Goal: Task Accomplishment & Management: Complete application form

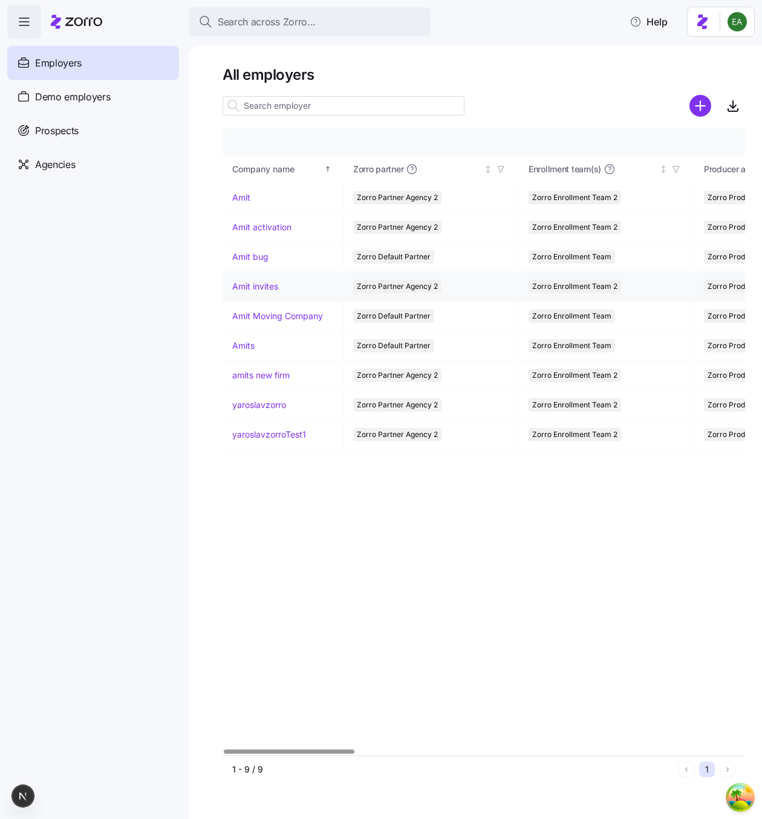
click at [256, 287] on link "Amit invites" at bounding box center [255, 287] width 46 height 12
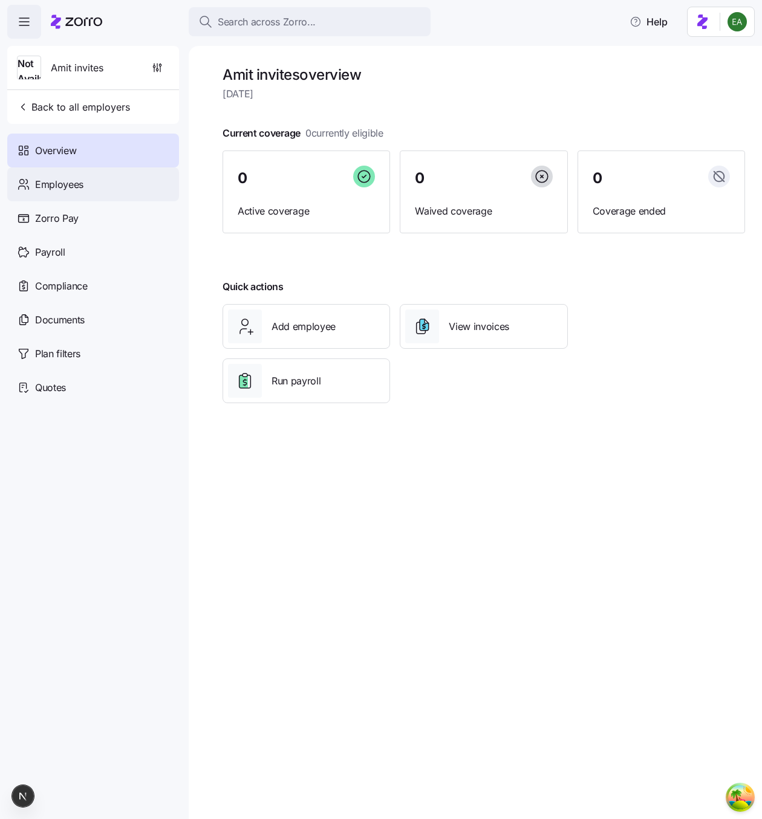
click at [112, 173] on div "Employees" at bounding box center [93, 184] width 172 height 34
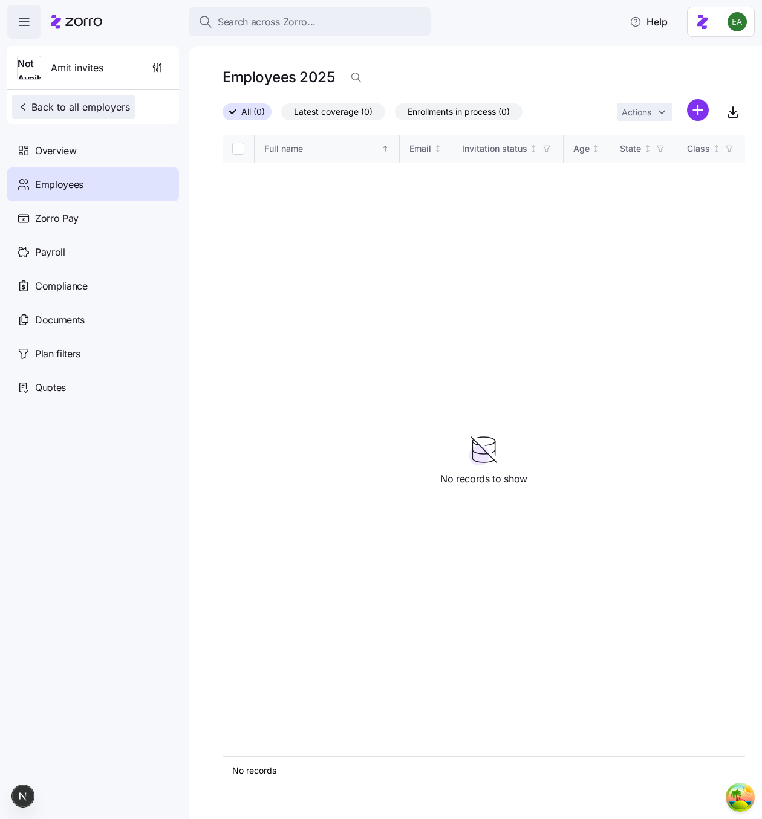
click at [73, 97] on button "Back to all employers" at bounding box center [73, 107] width 123 height 24
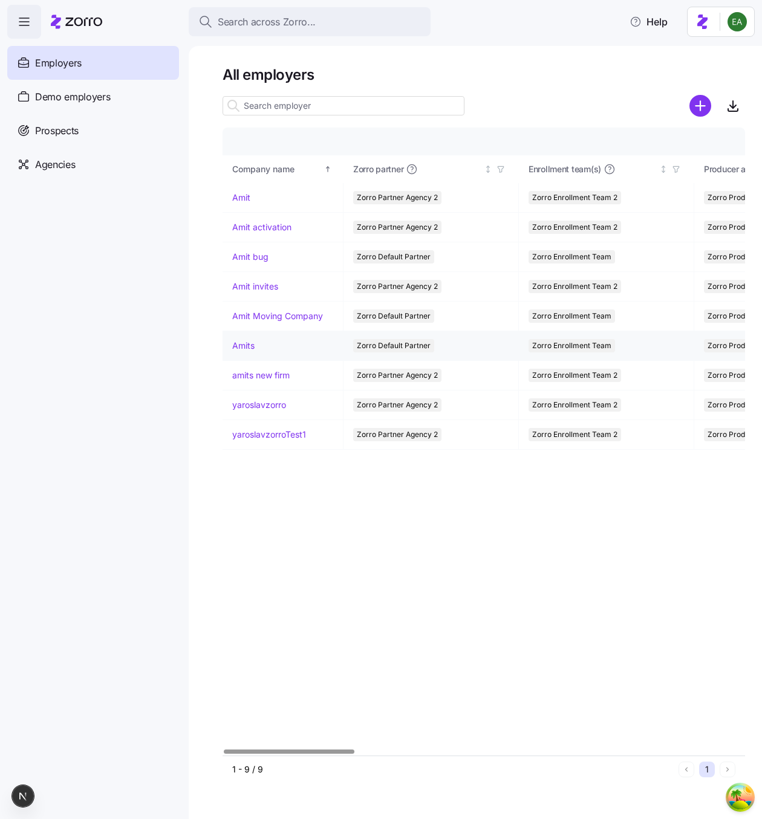
click at [245, 348] on link "Amits" at bounding box center [243, 346] width 22 height 12
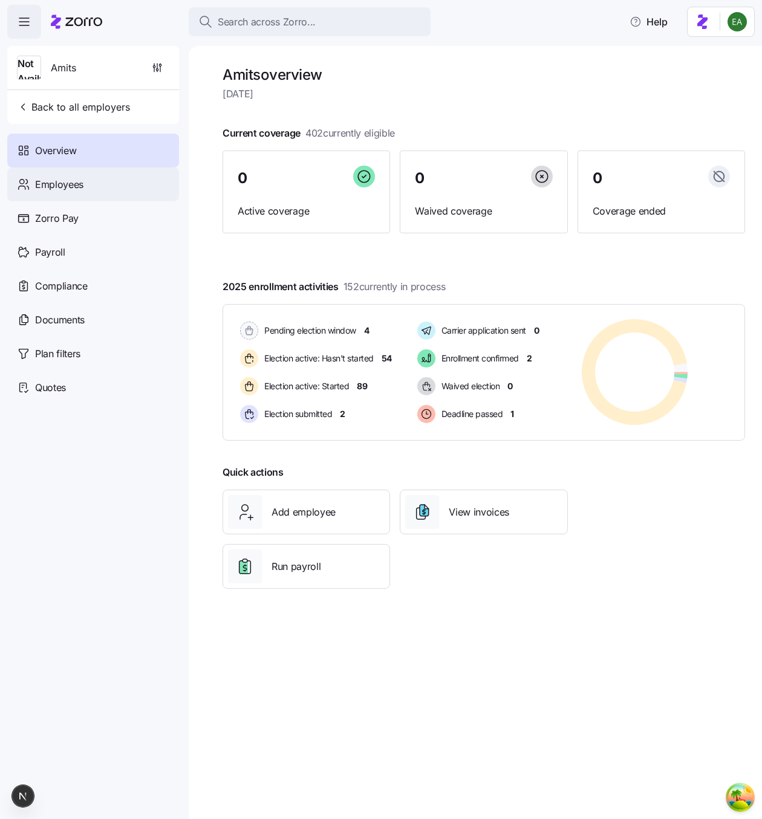
click at [77, 181] on span "Employees" at bounding box center [59, 184] width 48 height 15
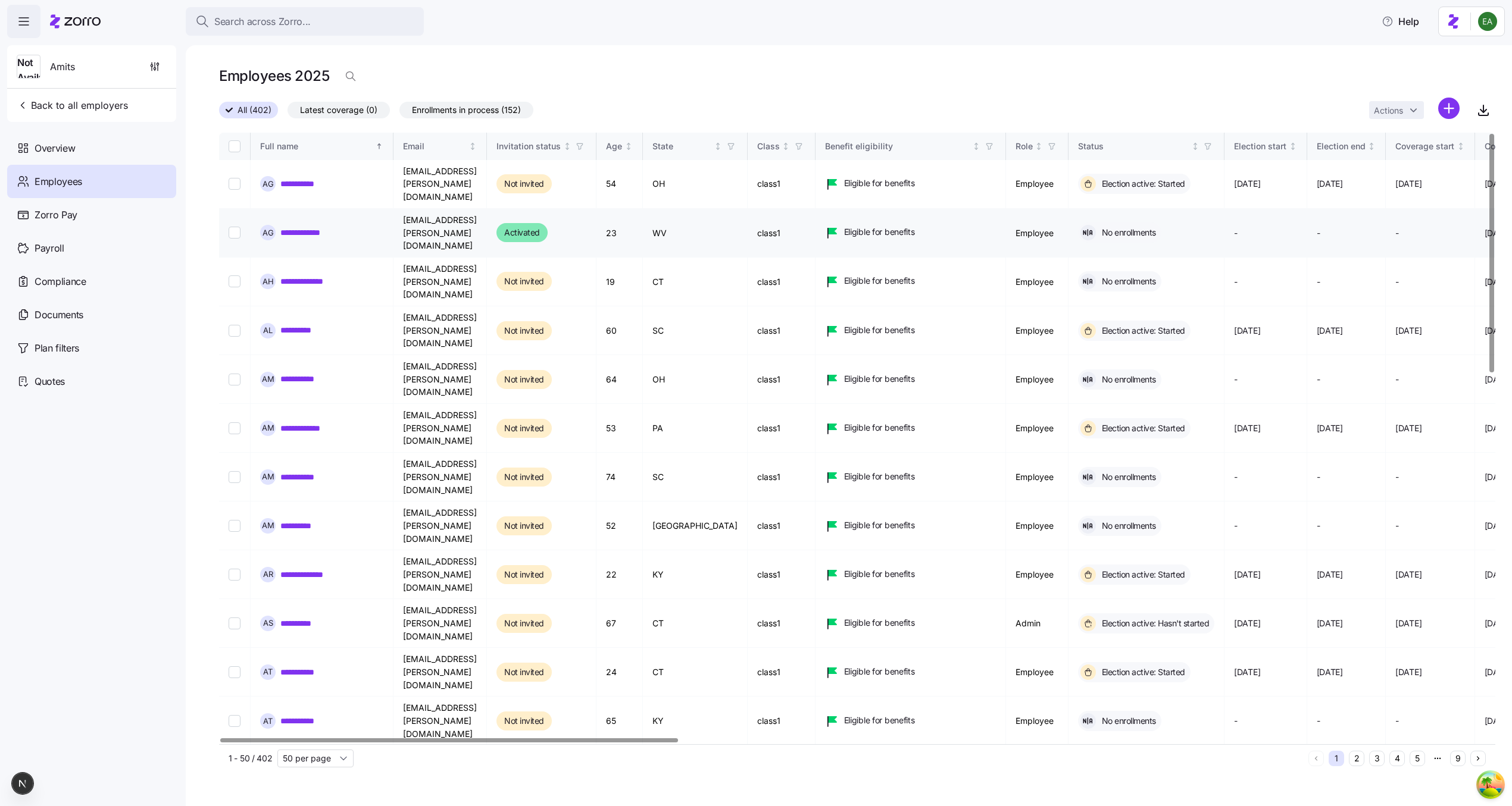
click at [312, 226] on link "**********" at bounding box center [308, 232] width 56 height 12
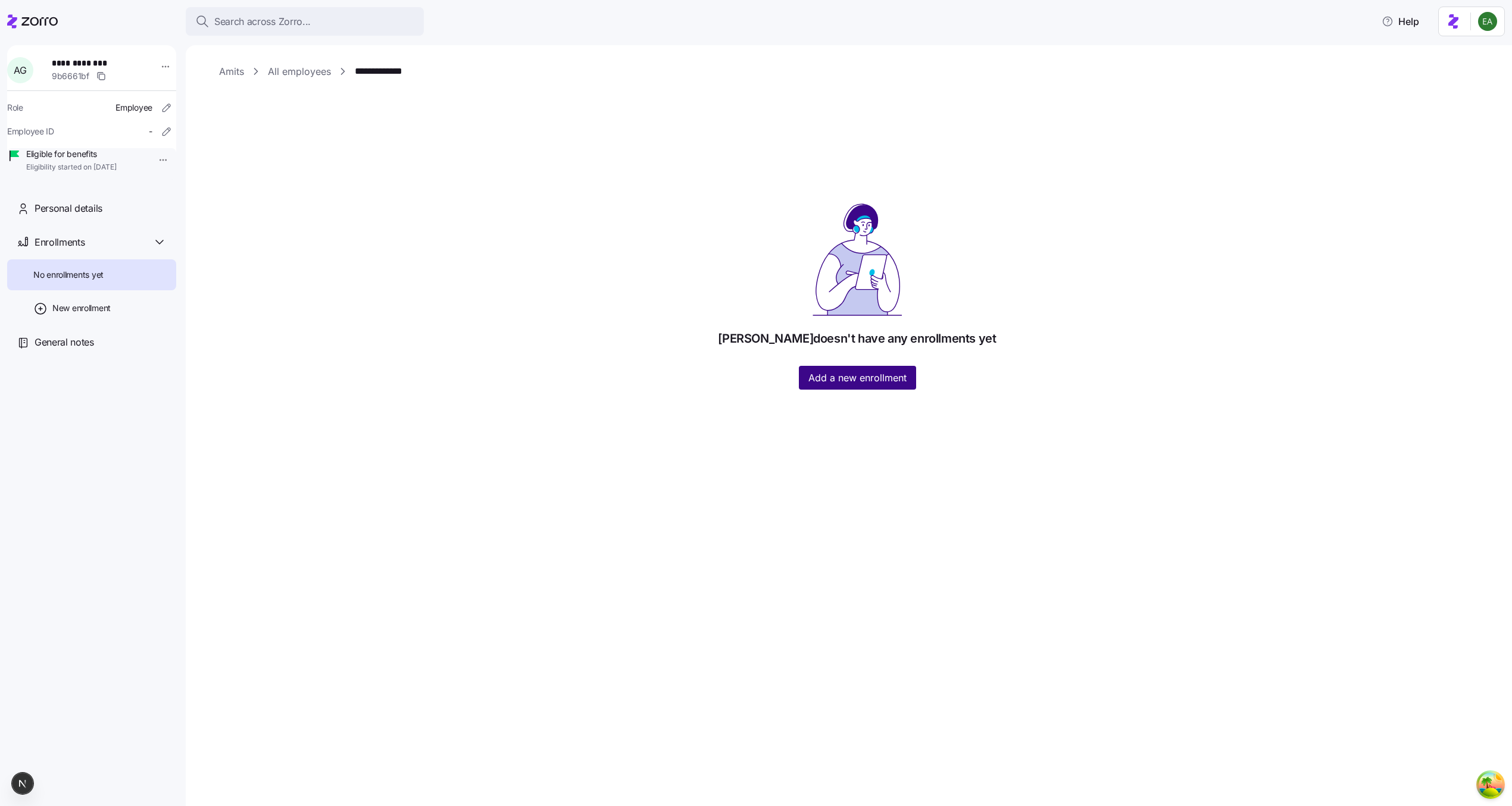
click at [749, 380] on span "Add a new enrollment" at bounding box center [857, 378] width 98 height 15
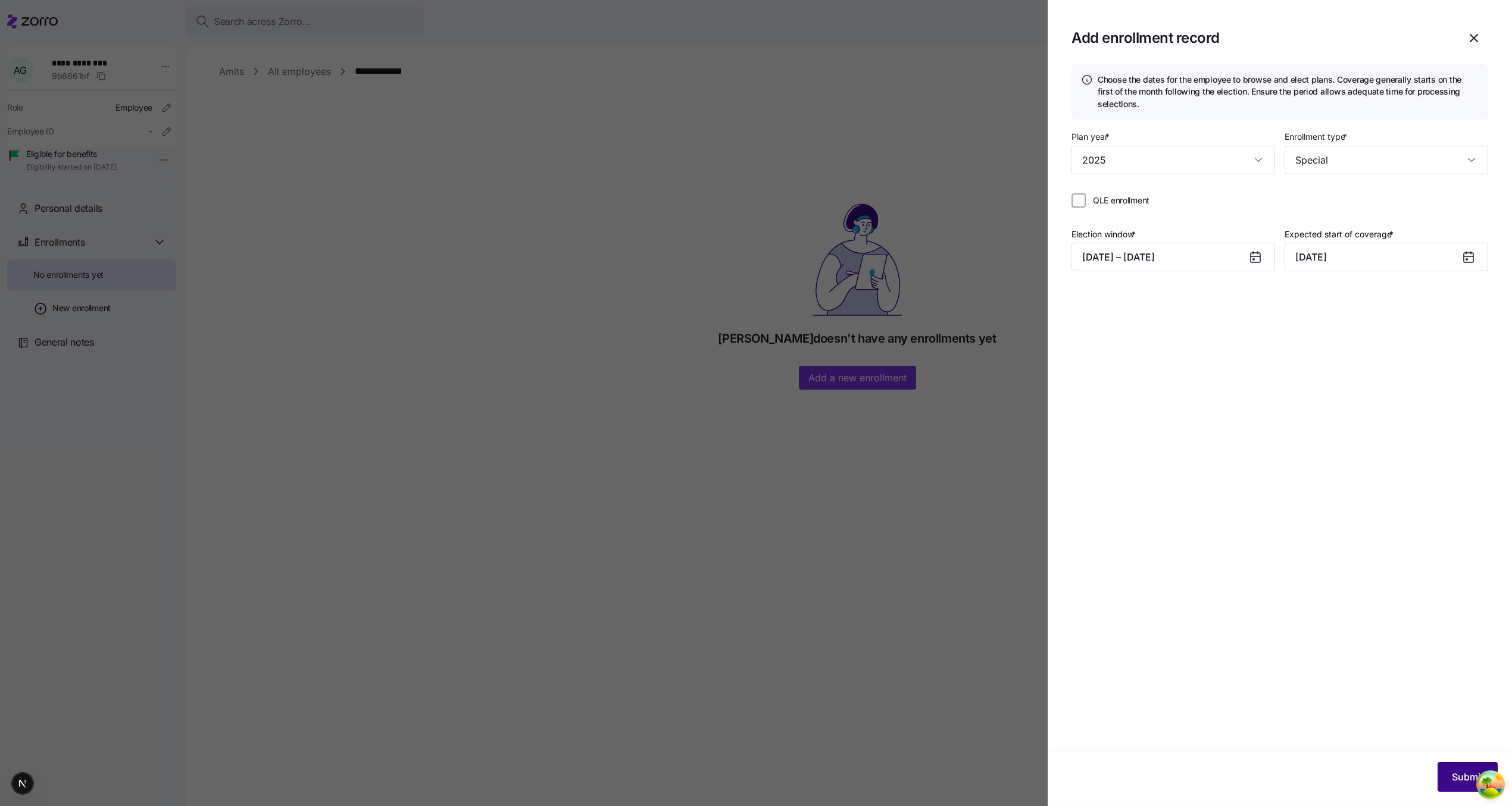
click at [749, 776] on span "Submit" at bounding box center [1468, 776] width 32 height 15
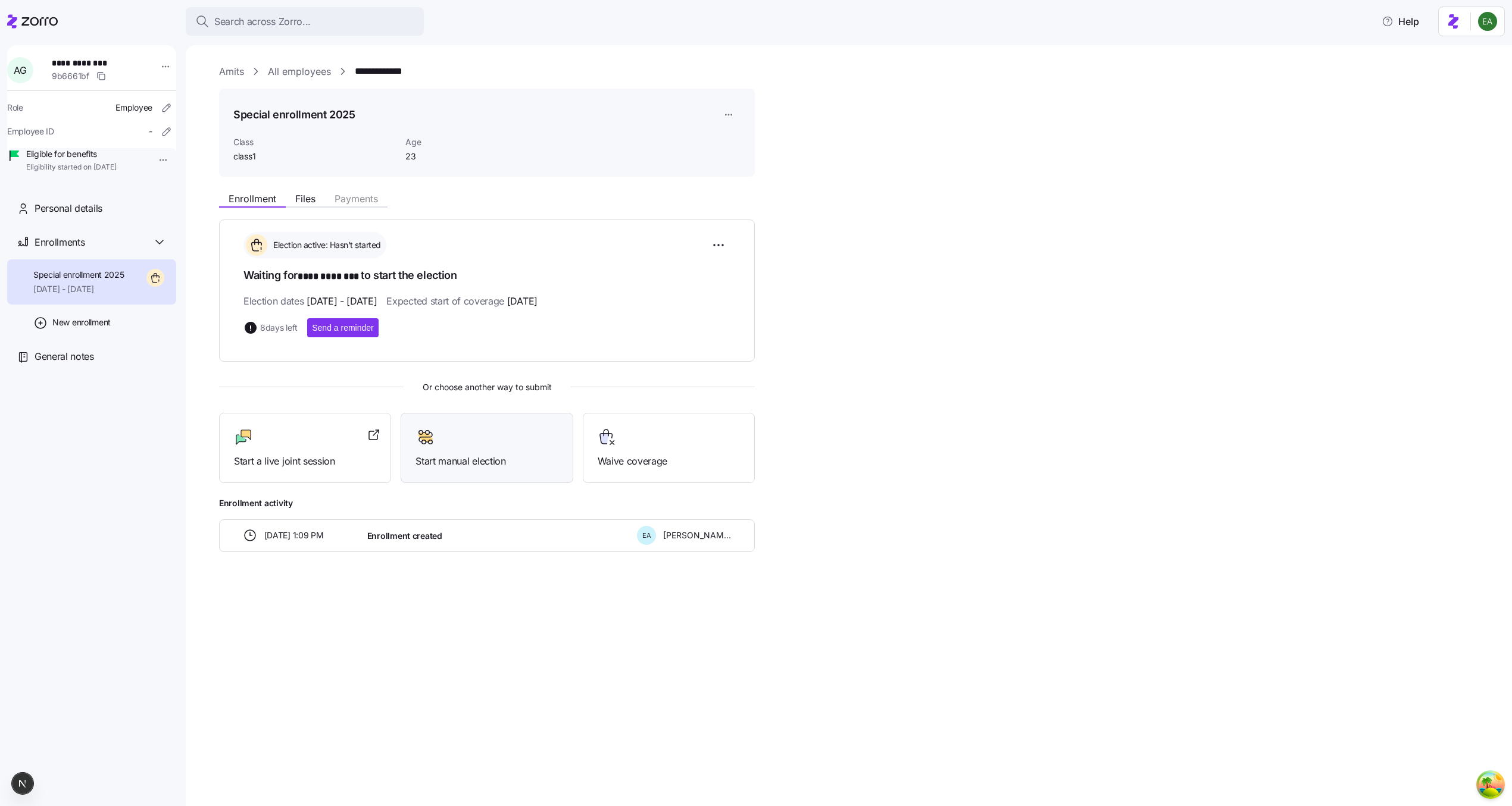
click at [498, 446] on div "Start manual election" at bounding box center [486, 449] width 142 height 41
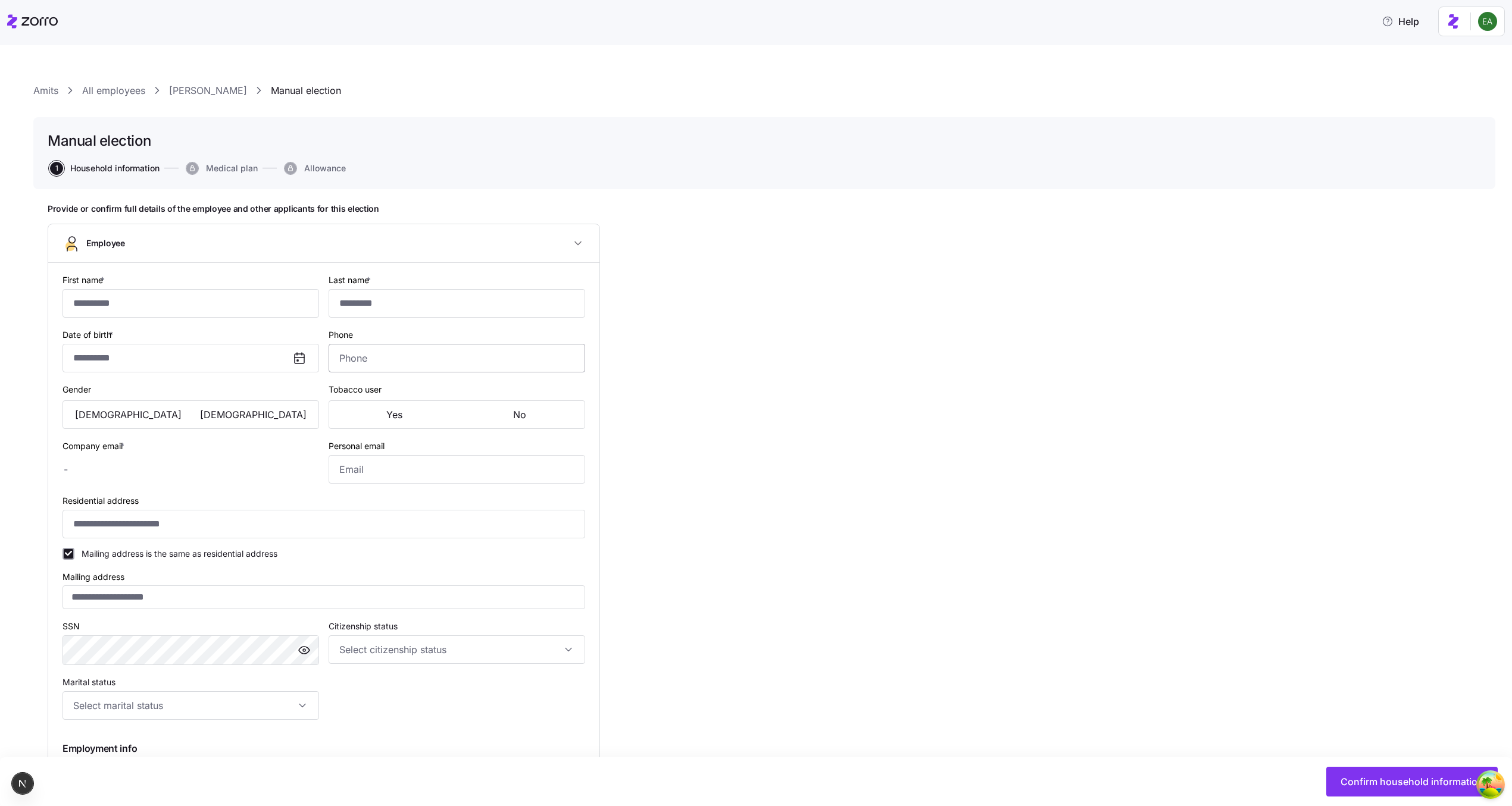
type input "****"
type input "********"
type input "[EMAIL_ADDRESS][PERSON_NAME][DOMAIN_NAME]"
type input "[EMAIL_ADDRESS][DOMAIN_NAME]"
type input "**********"
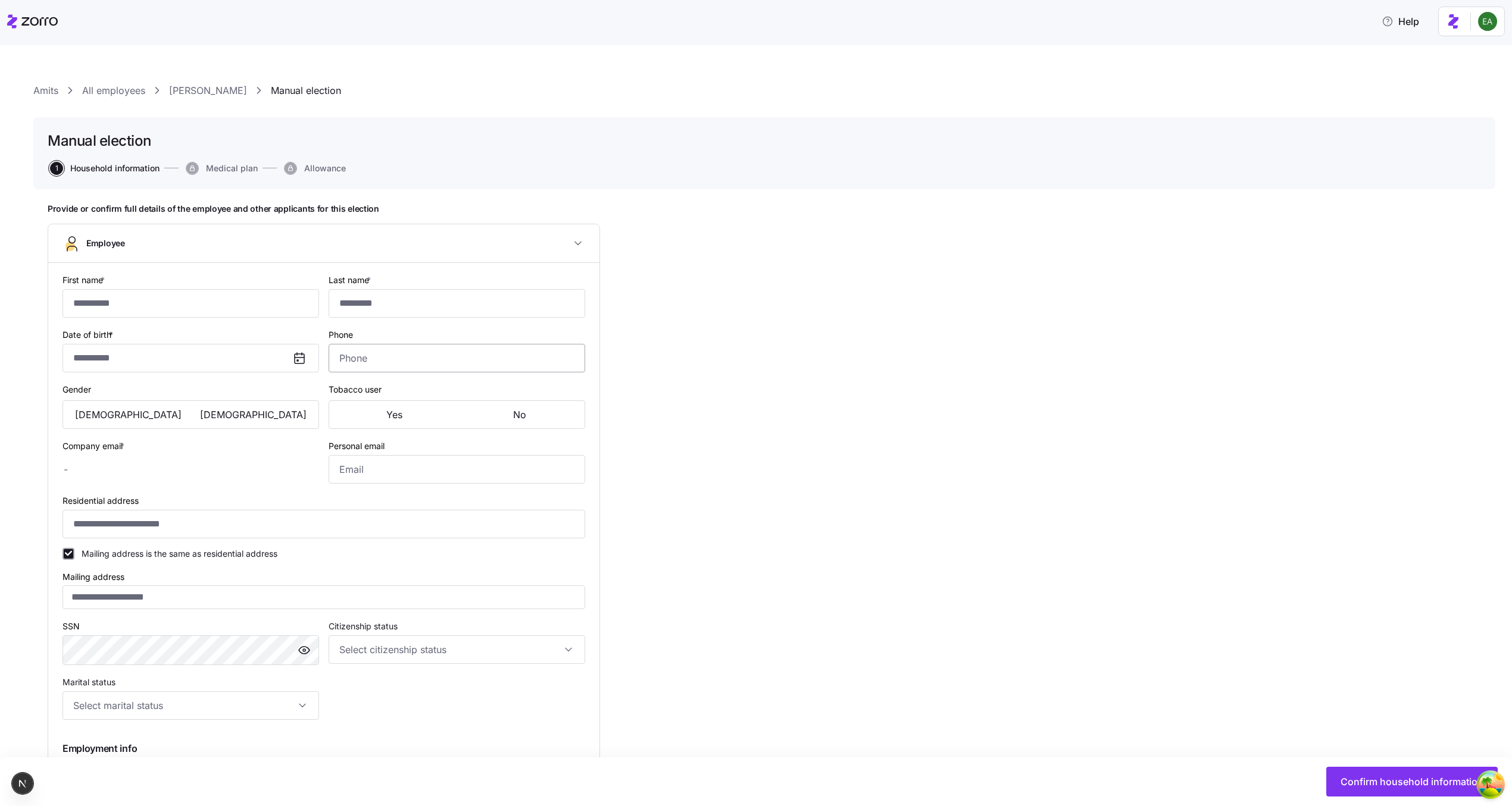
checkbox input "true"
type input "**********"
type input "[PHONE_NUMBER]"
type input "[DEMOGRAPHIC_DATA] citizen"
type input "In domestic partnership"
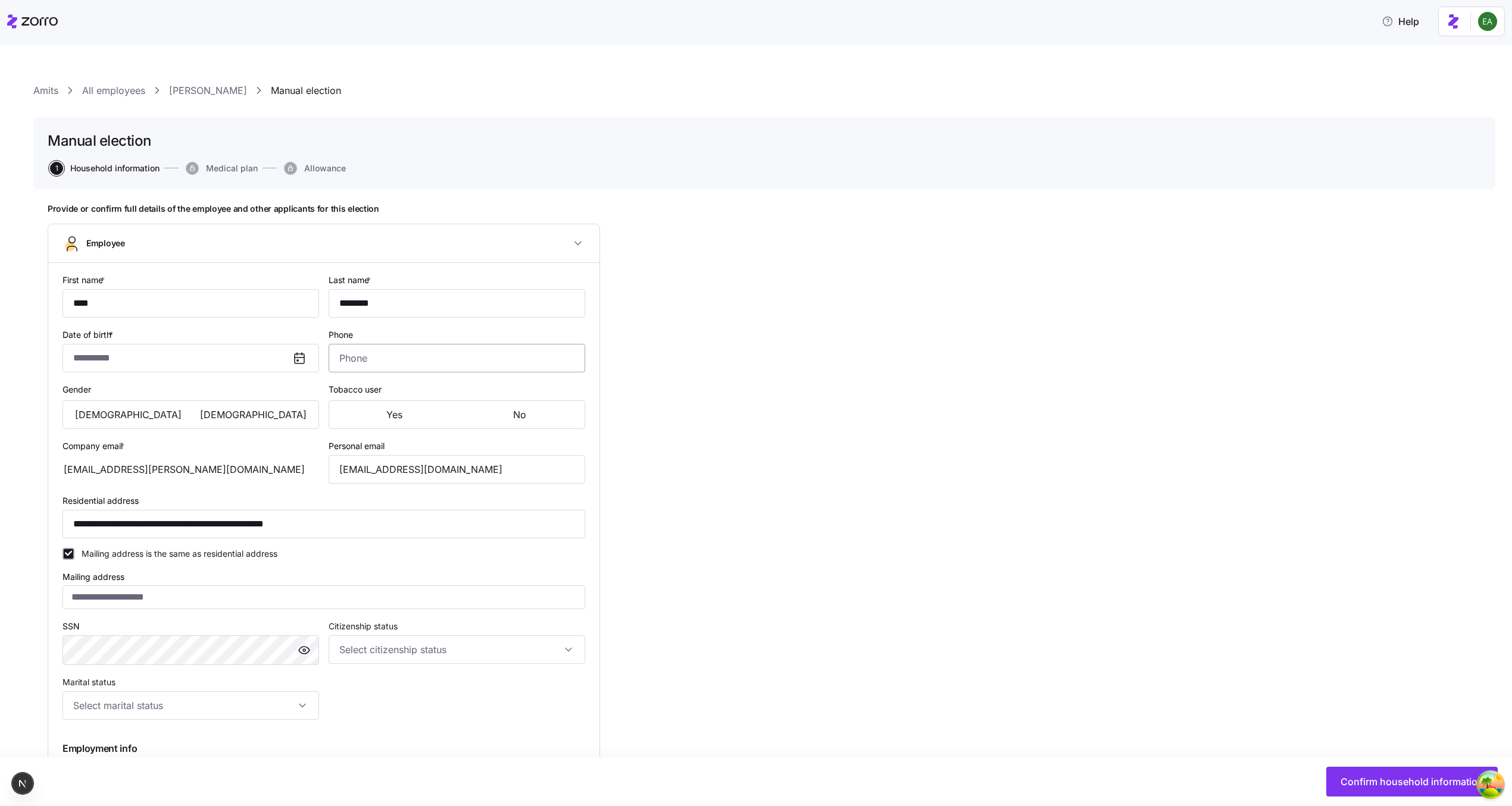
type input "class1"
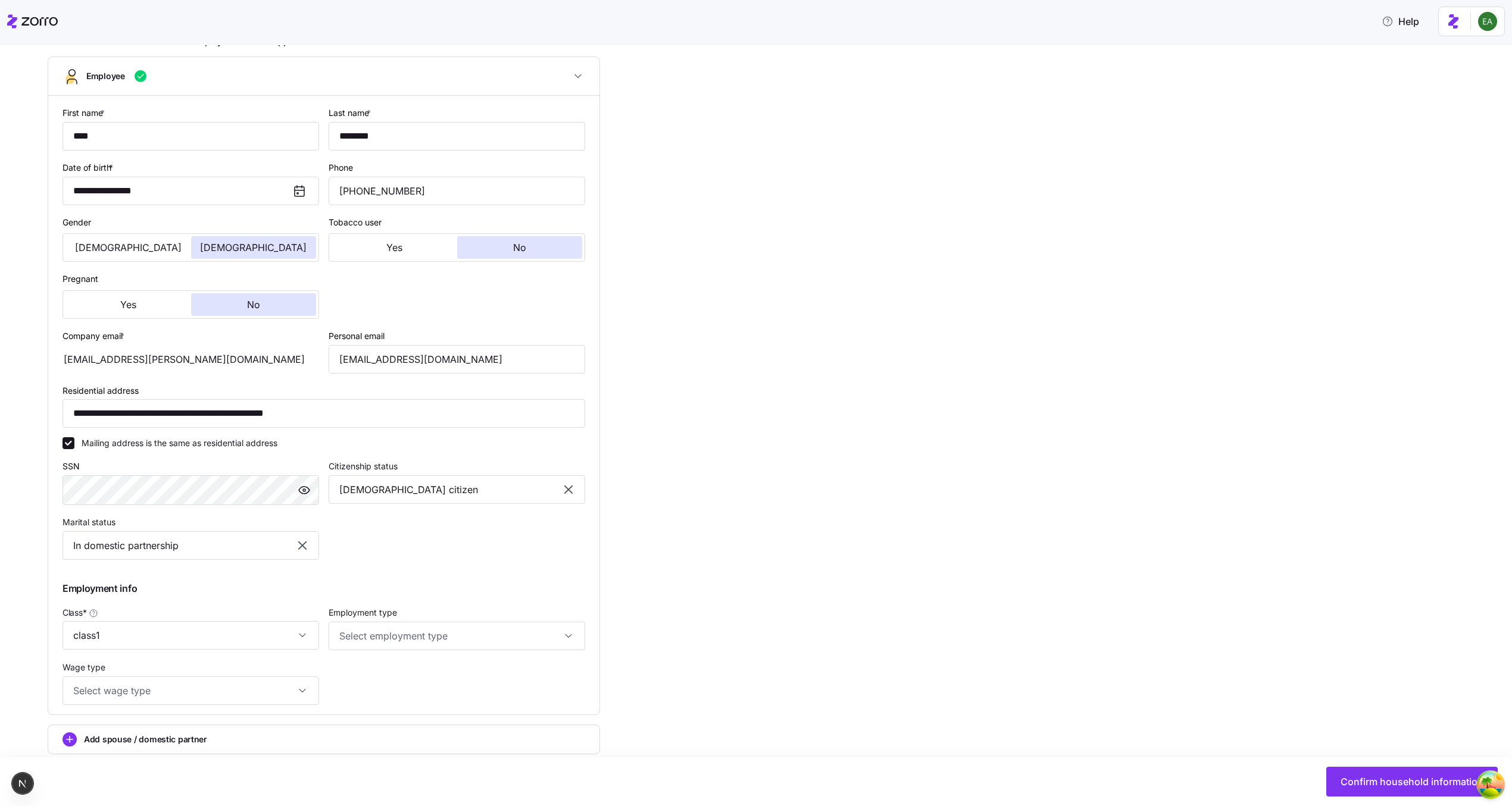
scroll to position [227, 0]
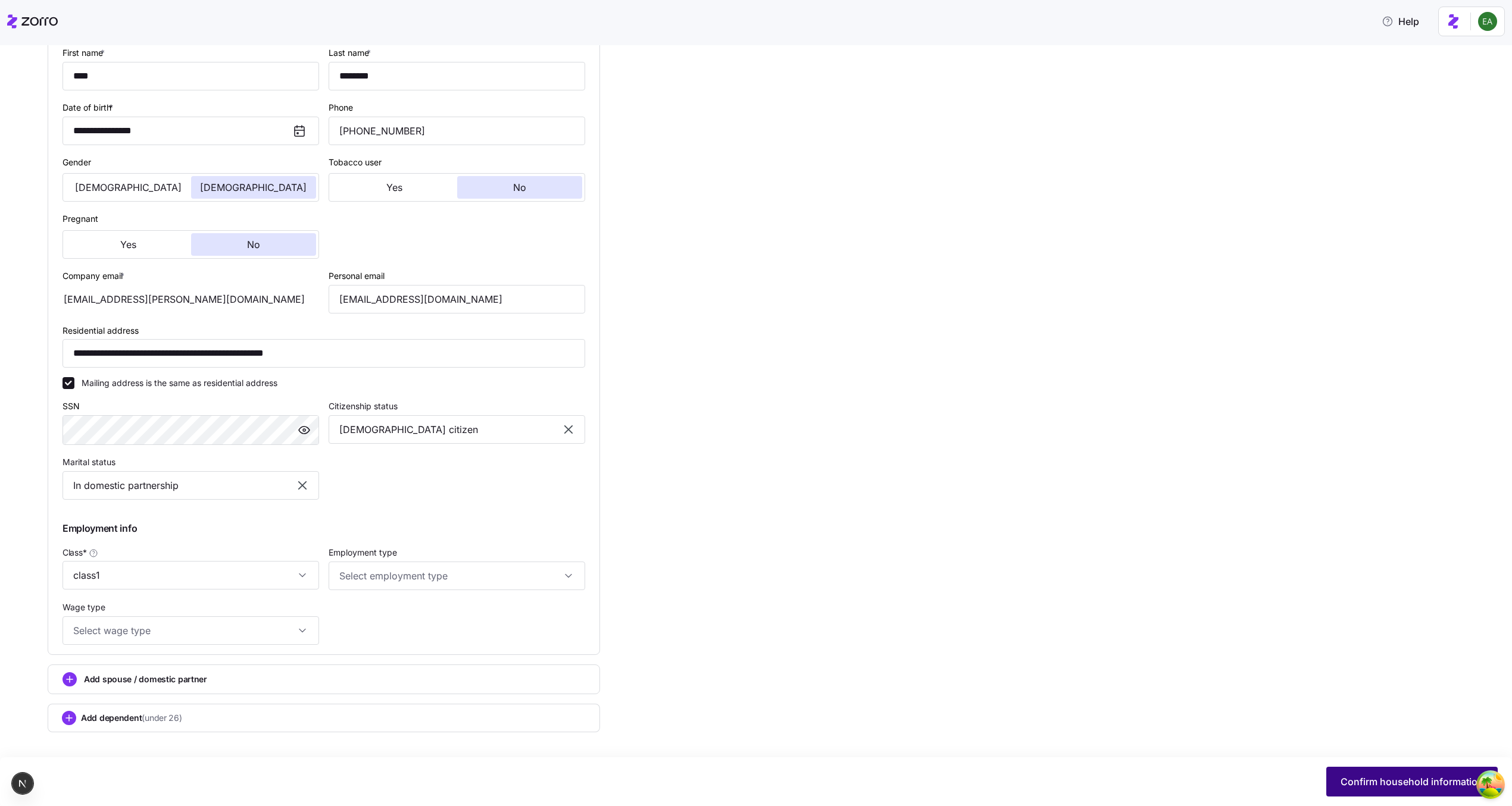
click at [749, 781] on span "Confirm household information" at bounding box center [1412, 781] width 143 height 15
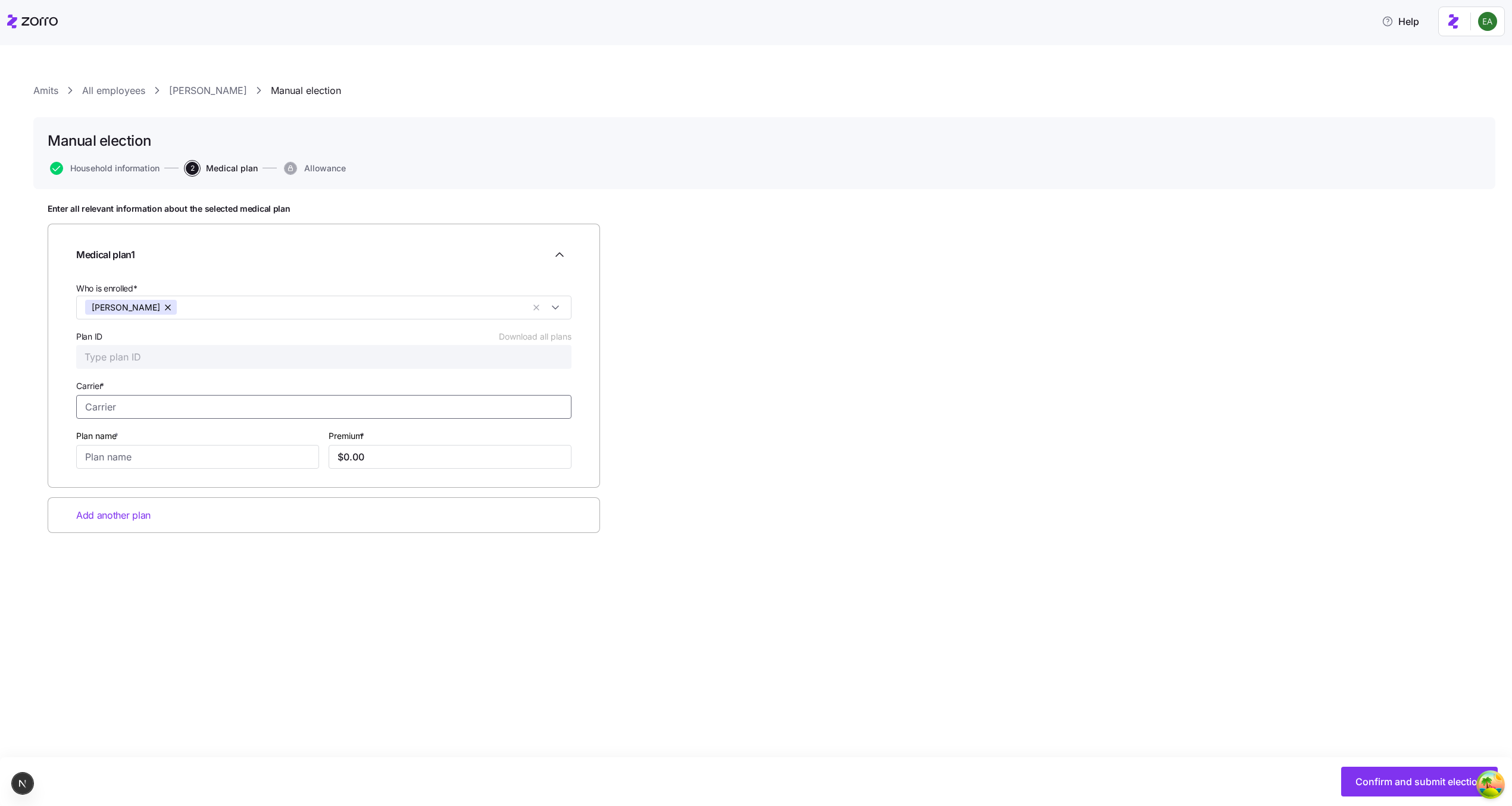
click at [96, 400] on input "Carrier *" at bounding box center [323, 406] width 495 height 24
click at [114, 437] on span "Highmark BlueCross BlueShield" at bounding box center [157, 438] width 141 height 15
type input "Highmark BlueCross BlueShield"
click at [127, 359] on input "Plan ID Download all plans" at bounding box center [323, 357] width 495 height 24
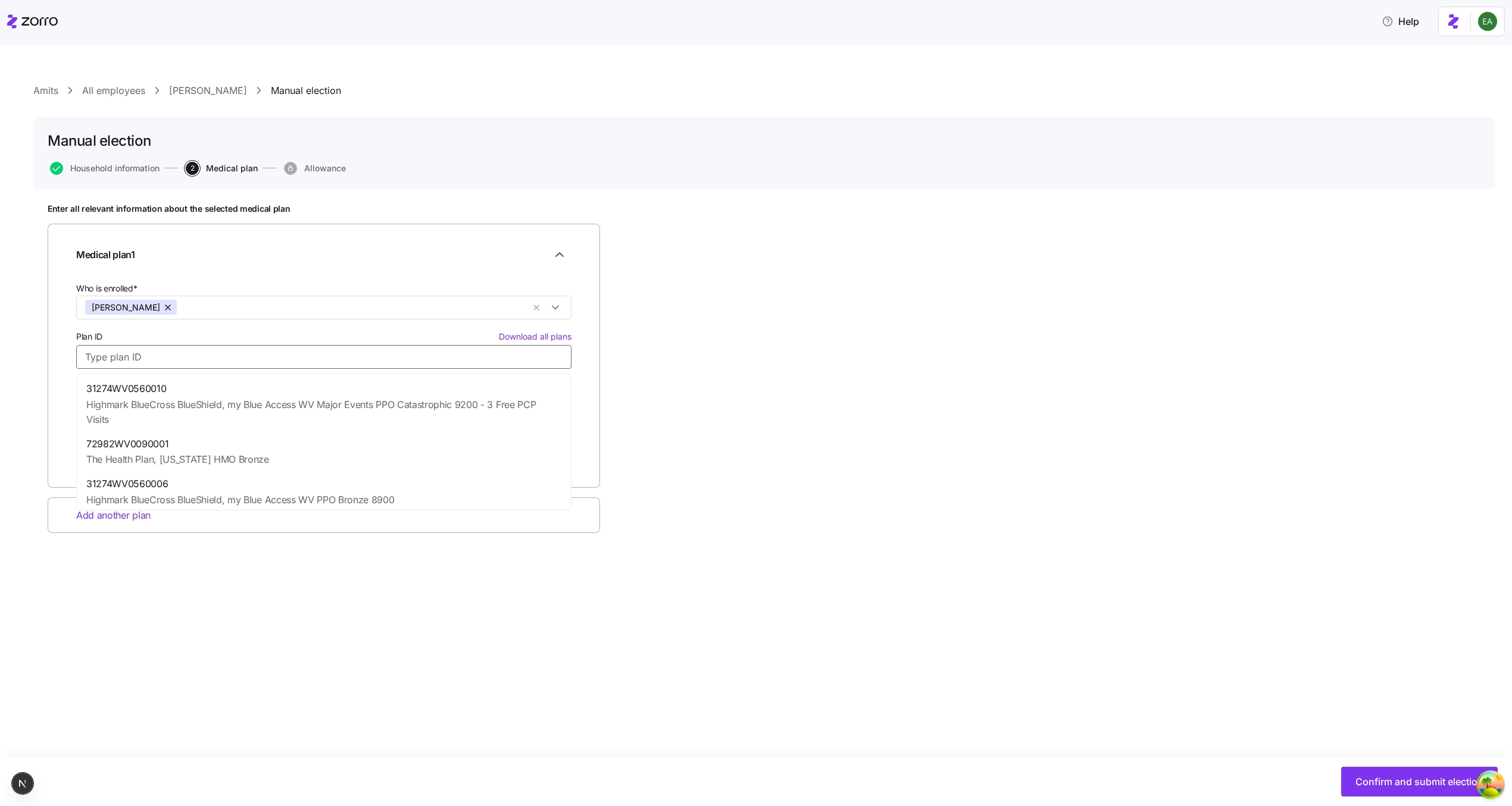
click at [129, 405] on span "Highmark BlueCross BlueShield, my Blue Access WV Major Events PPO Catastrophic …" at bounding box center [324, 412] width 474 height 30
type input "31274WV0560010"
type input "my Blue Access WV Major Events PPO Catastrophic 9200 - 3 Free PCP Visits"
type input "$407.19"
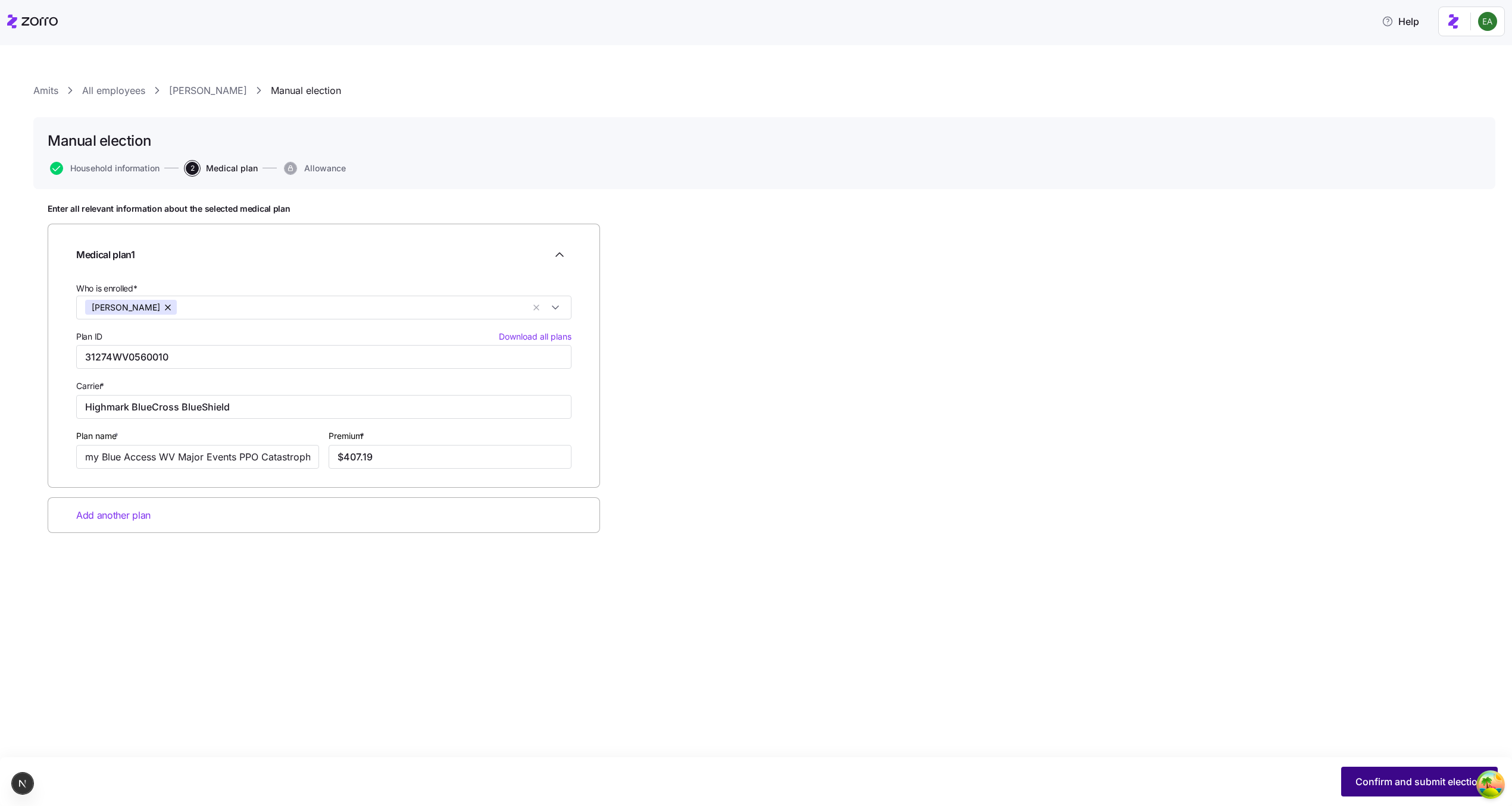
click at [749, 779] on span "Confirm and submit election" at bounding box center [1419, 781] width 128 height 15
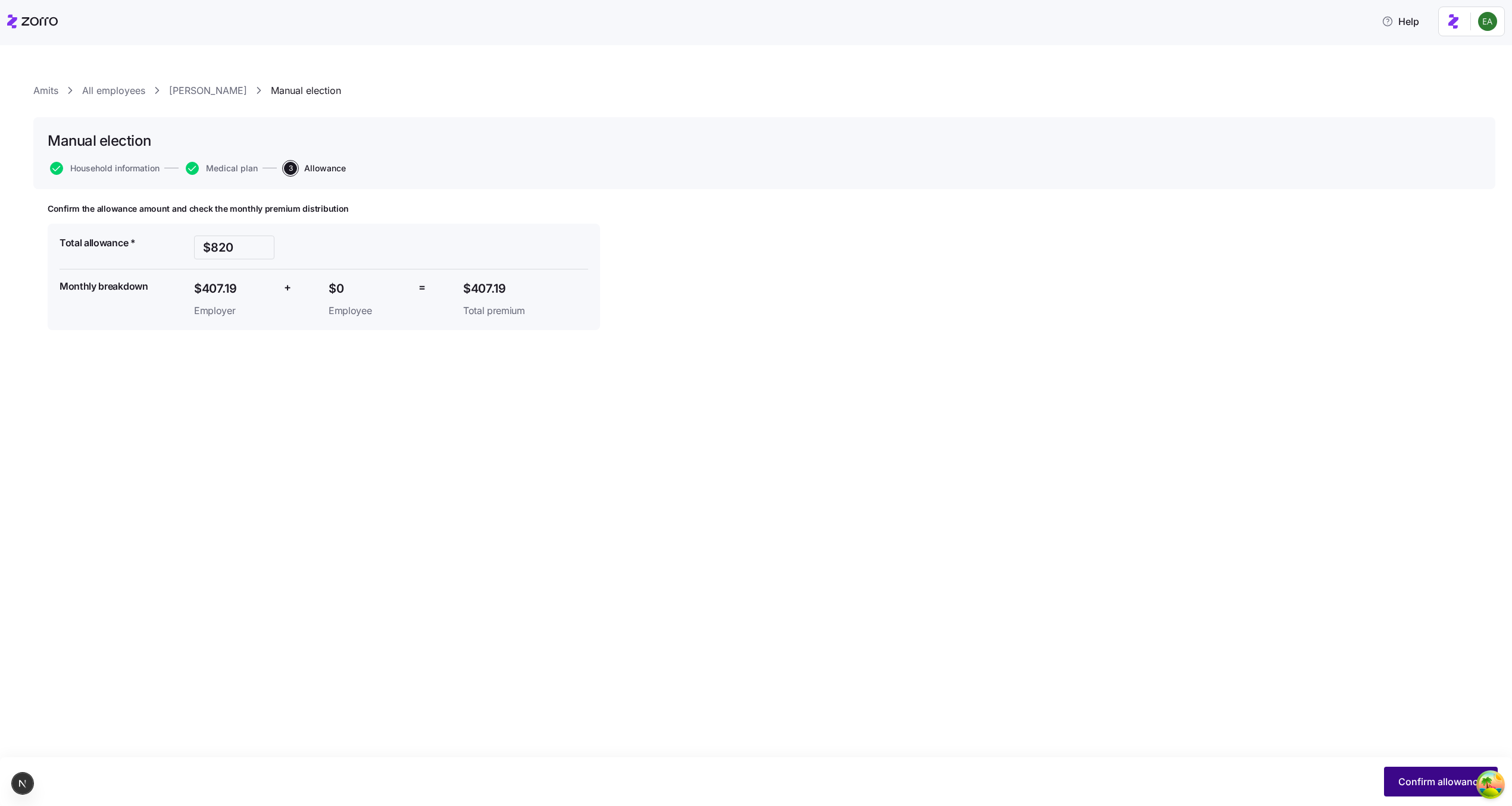
click at [749, 777] on span "Confirm allowance" at bounding box center [1440, 781] width 85 height 15
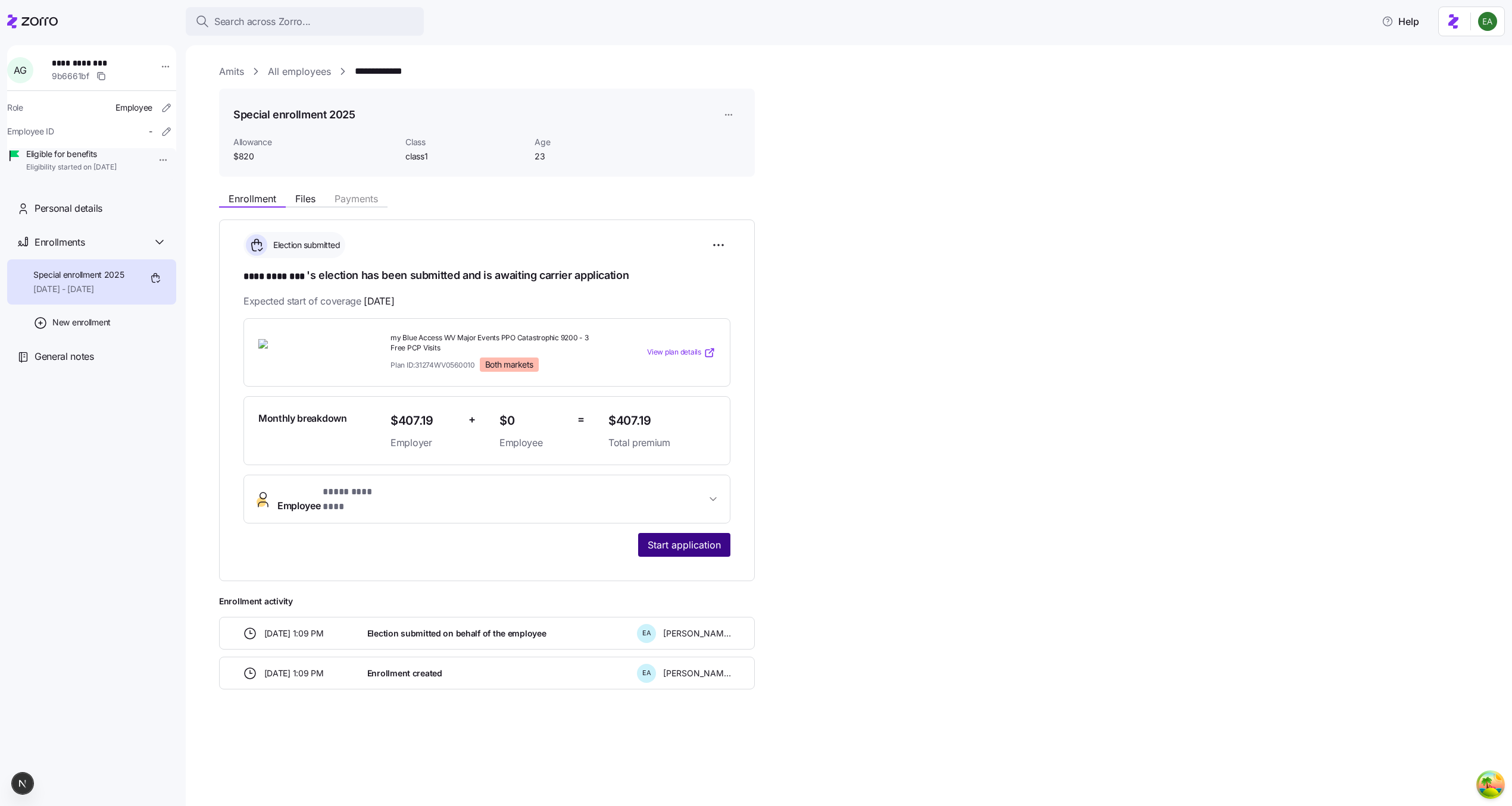
click at [692, 538] on span "Start application" at bounding box center [684, 545] width 73 height 15
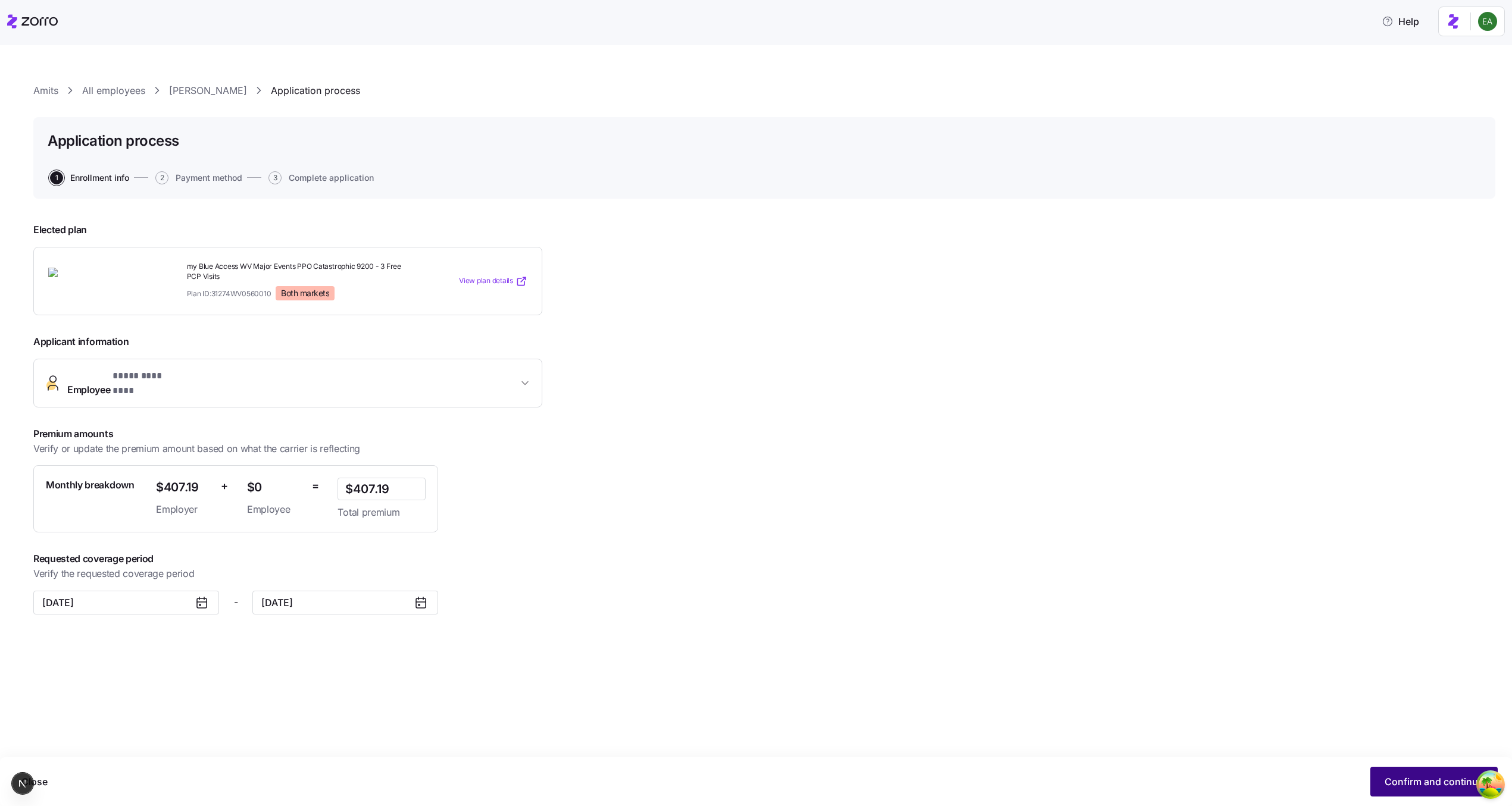
click at [749, 781] on span "Confirm and continue" at bounding box center [1433, 781] width 98 height 15
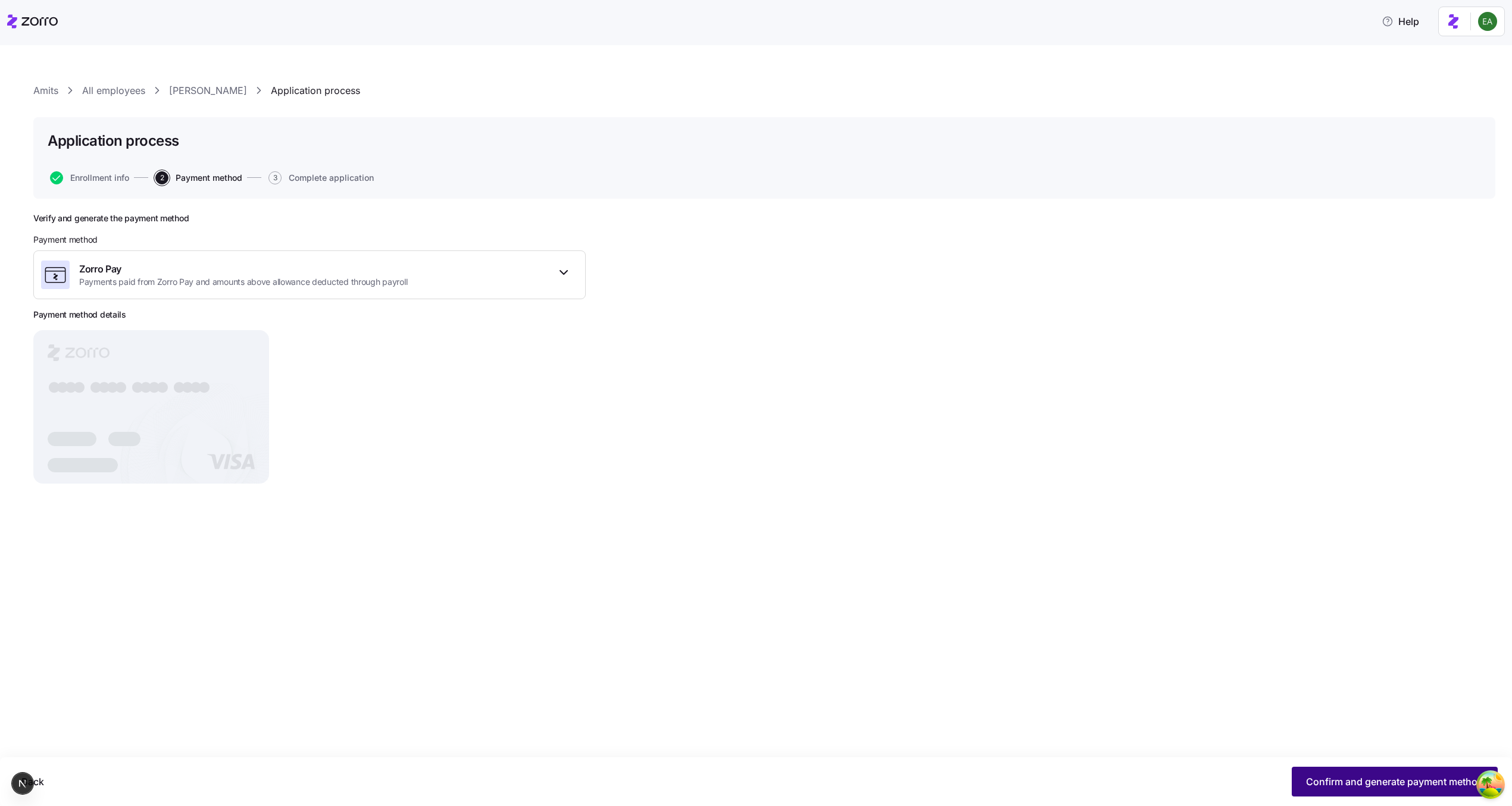
click at [1336, 783] on span "Confirm and generate payment method" at bounding box center [1394, 781] width 177 height 15
click at [1443, 781] on span "Continue" at bounding box center [1462, 781] width 41 height 15
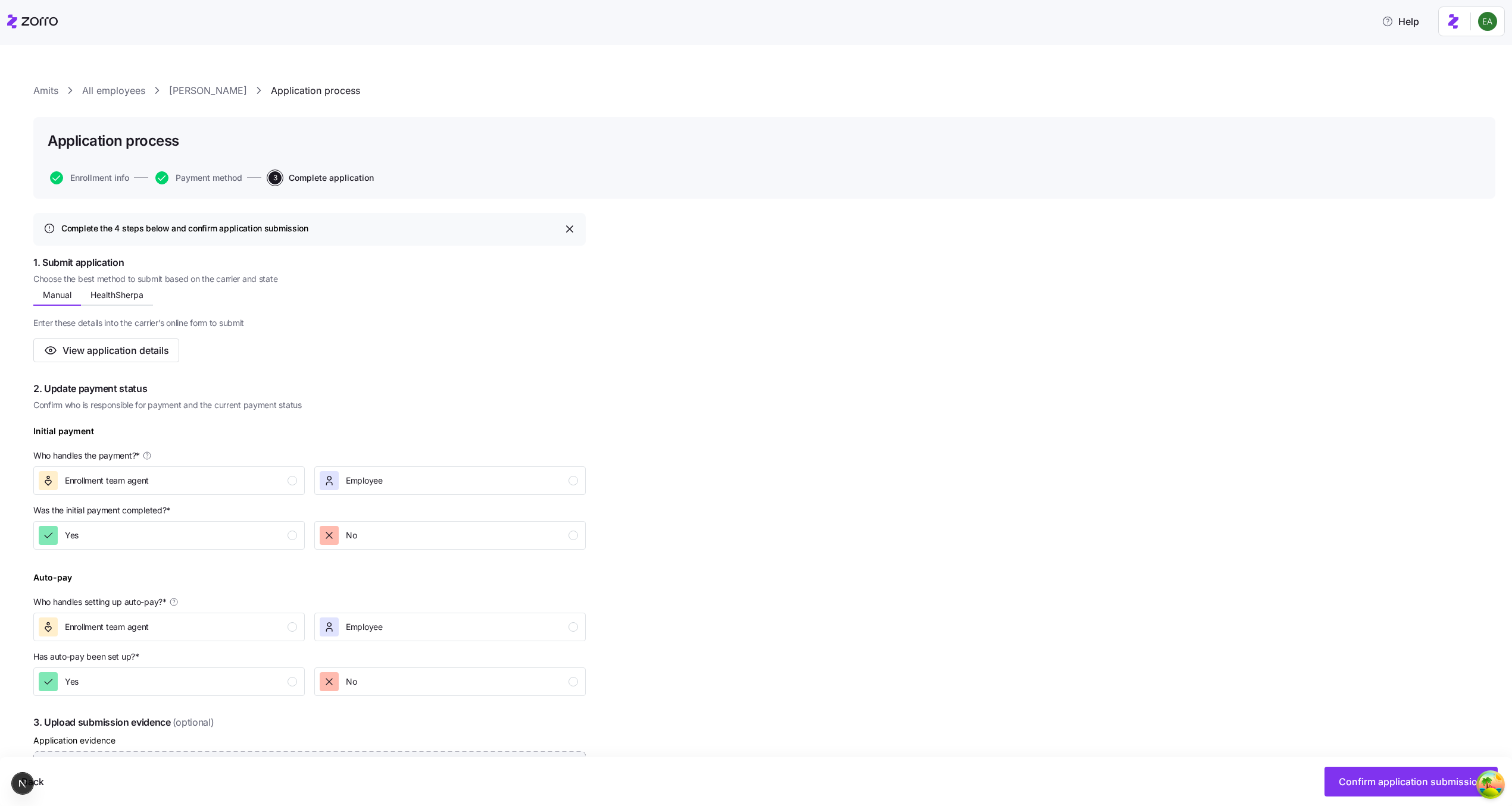
scroll to position [236, 0]
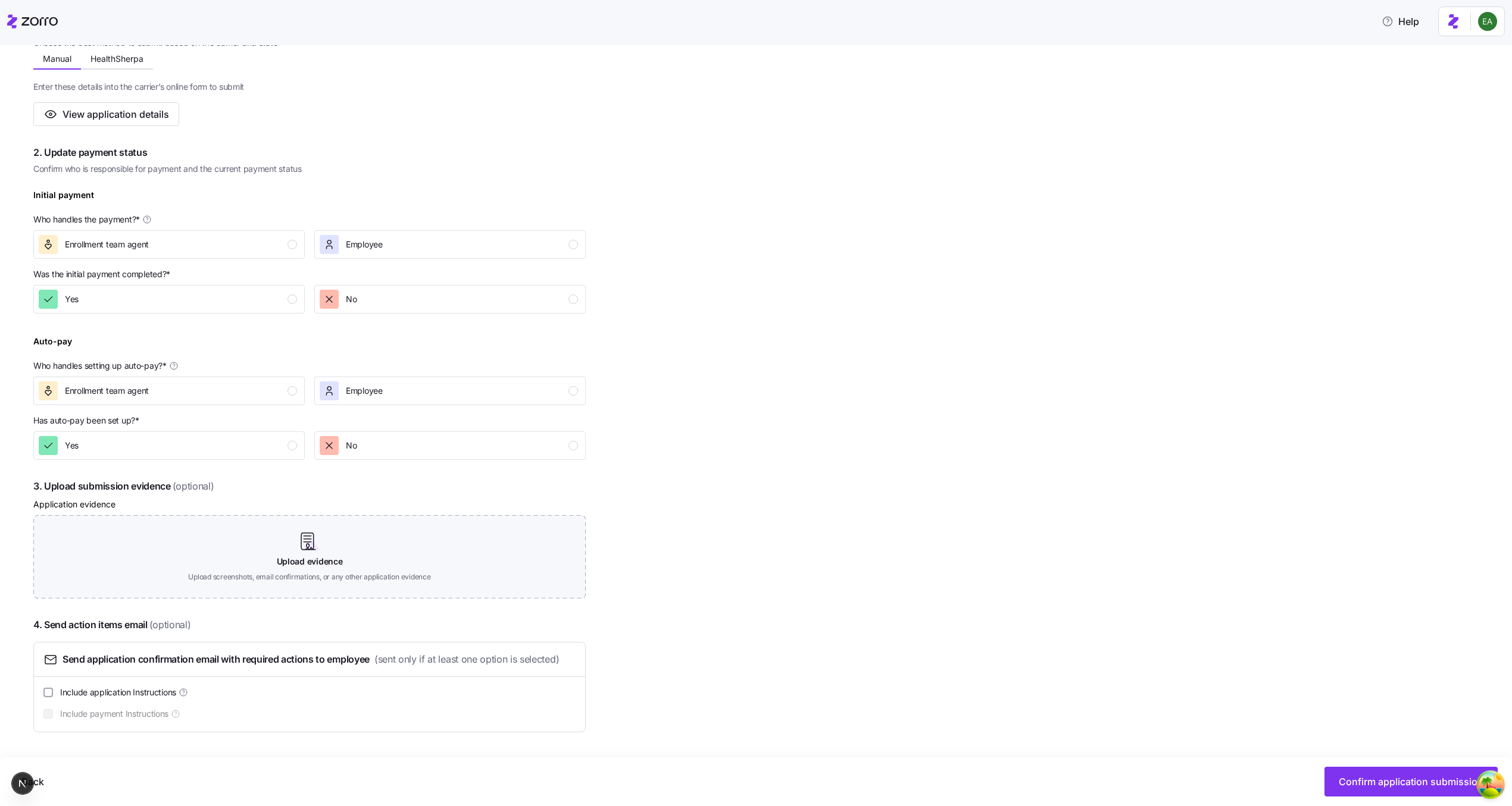
click at [409, 229] on p "Who handles the payment? *" at bounding box center [309, 221] width 552 height 17
click at [409, 236] on div "Employee" at bounding box center [449, 244] width 258 height 19
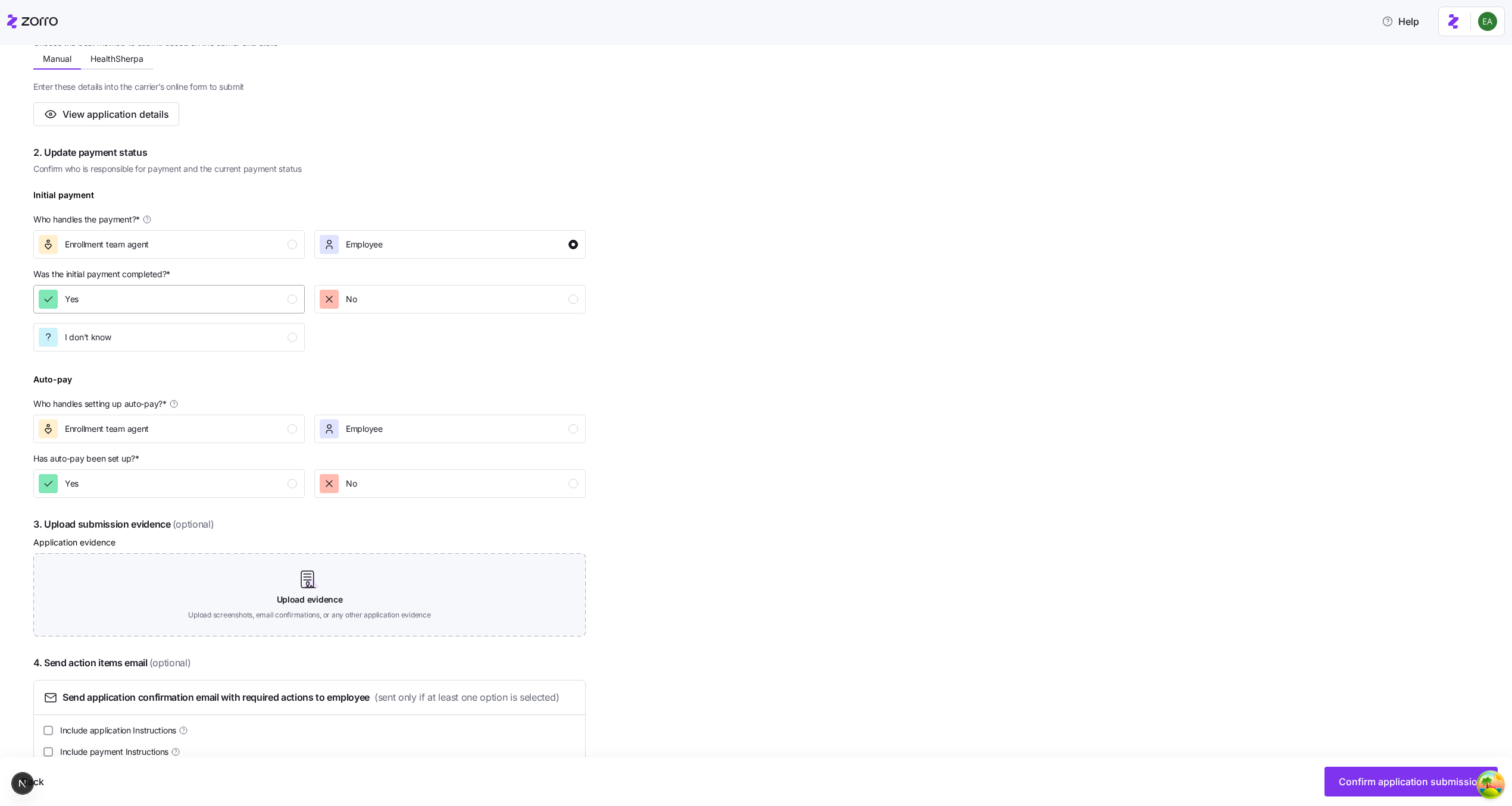
click at [204, 302] on div "Yes" at bounding box center [167, 298] width 258 height 19
click at [198, 437] on button "Enrollment team agent" at bounding box center [169, 428] width 272 height 29
click at [343, 490] on div "No" at bounding box center [338, 483] width 36 height 19
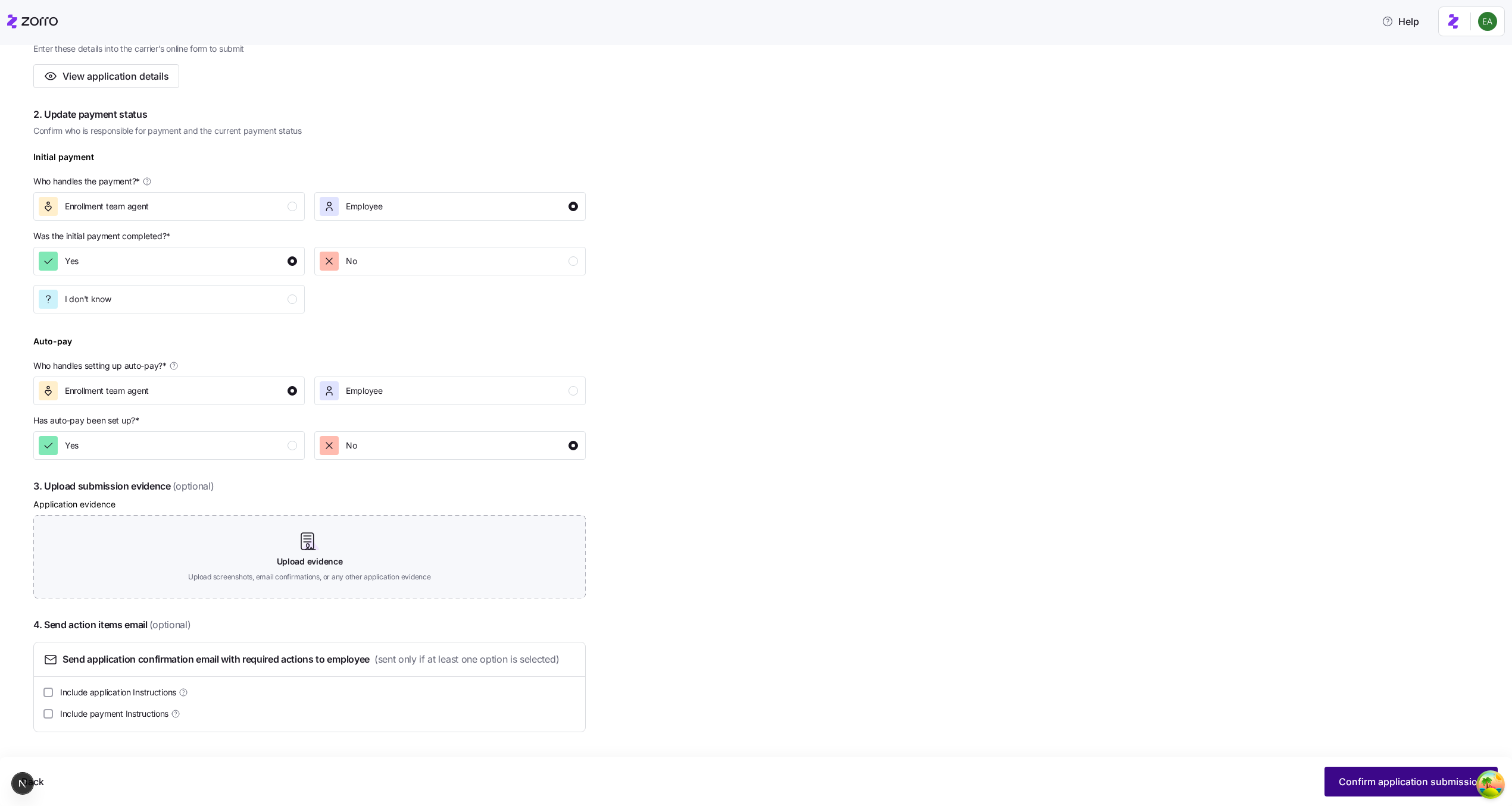
click at [1365, 783] on span "Confirm application submission" at bounding box center [1411, 781] width 145 height 15
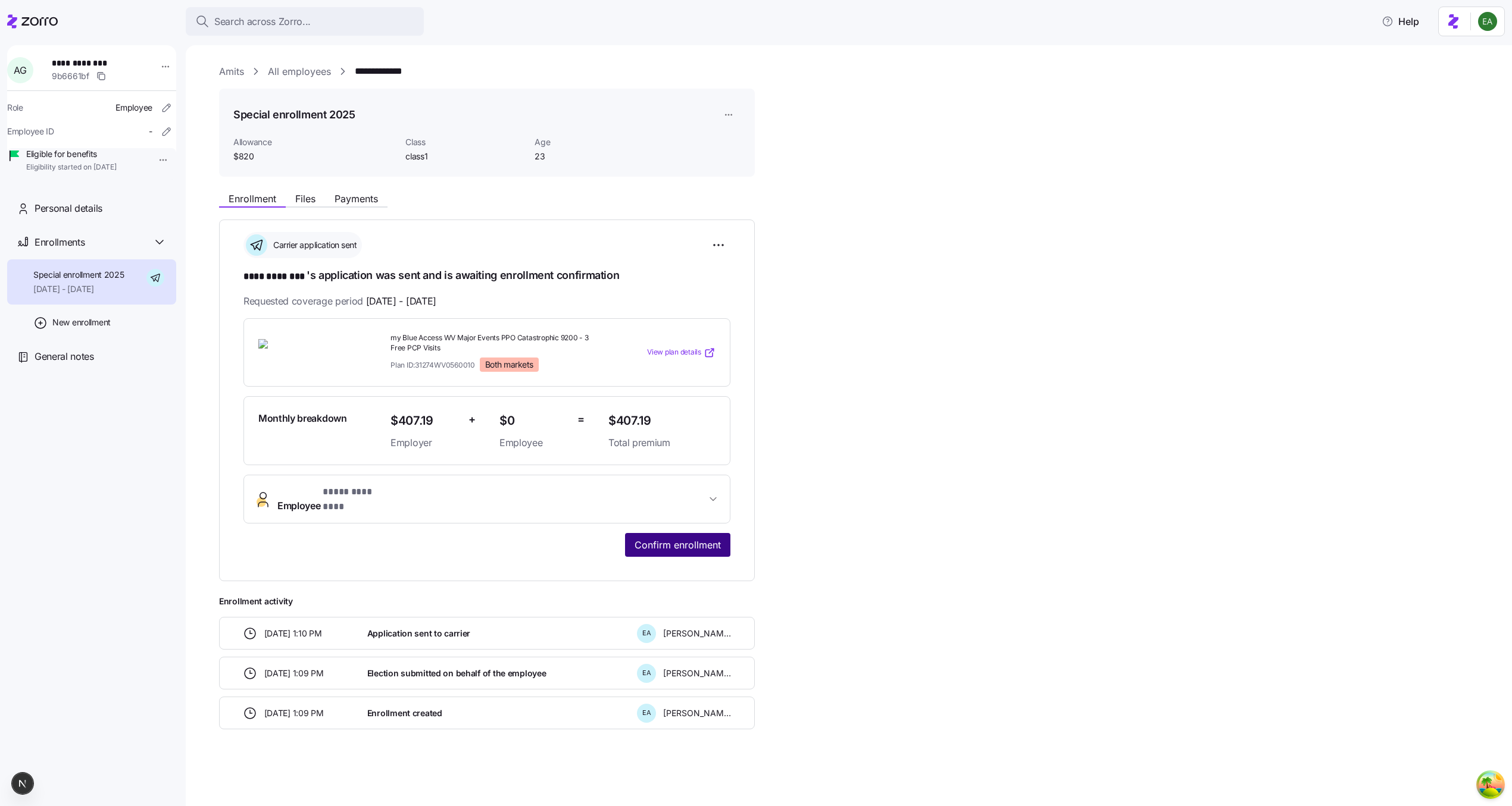
click at [682, 539] on span "Confirm enrollment" at bounding box center [677, 545] width 87 height 15
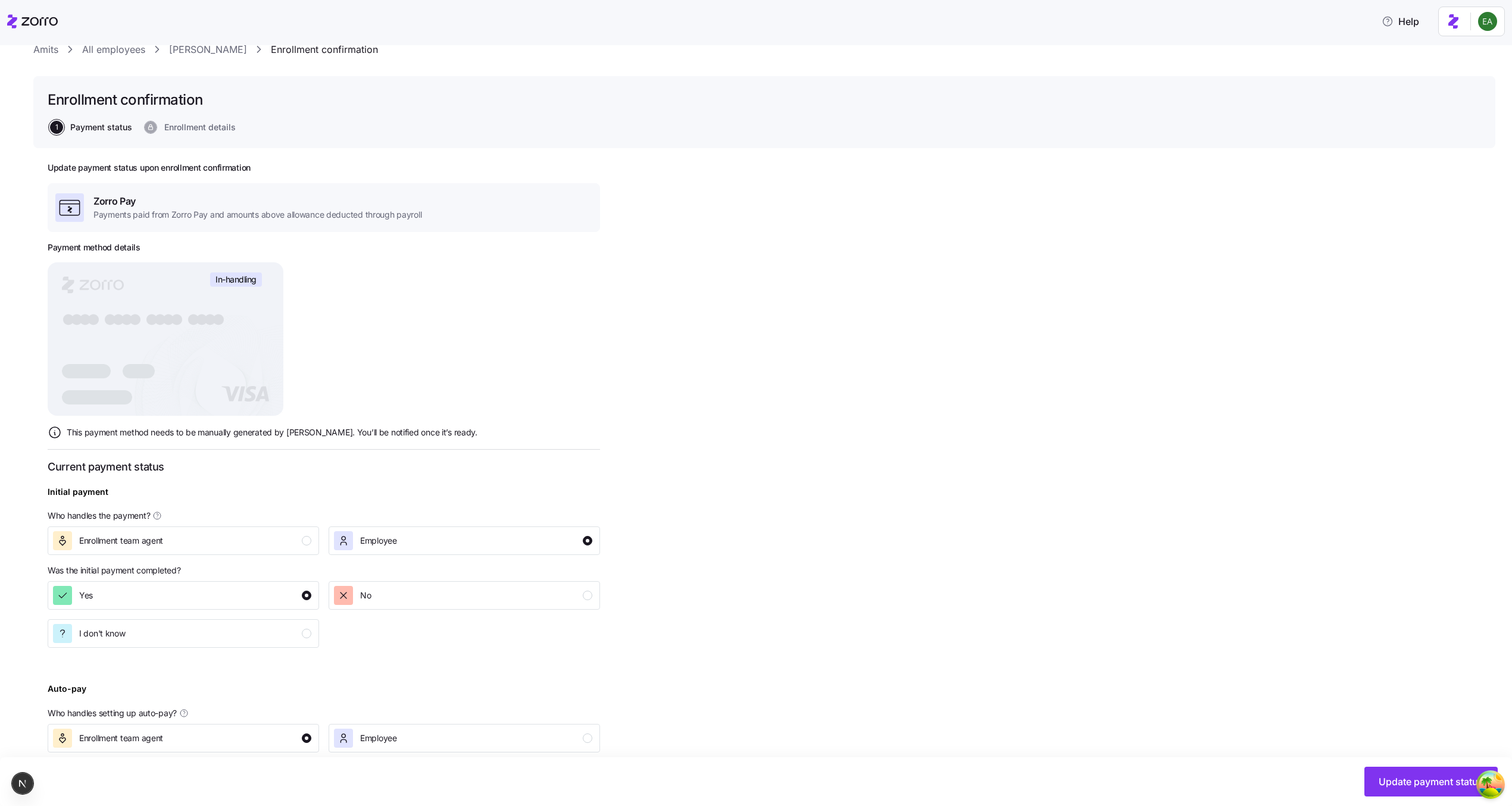
scroll to position [116, 0]
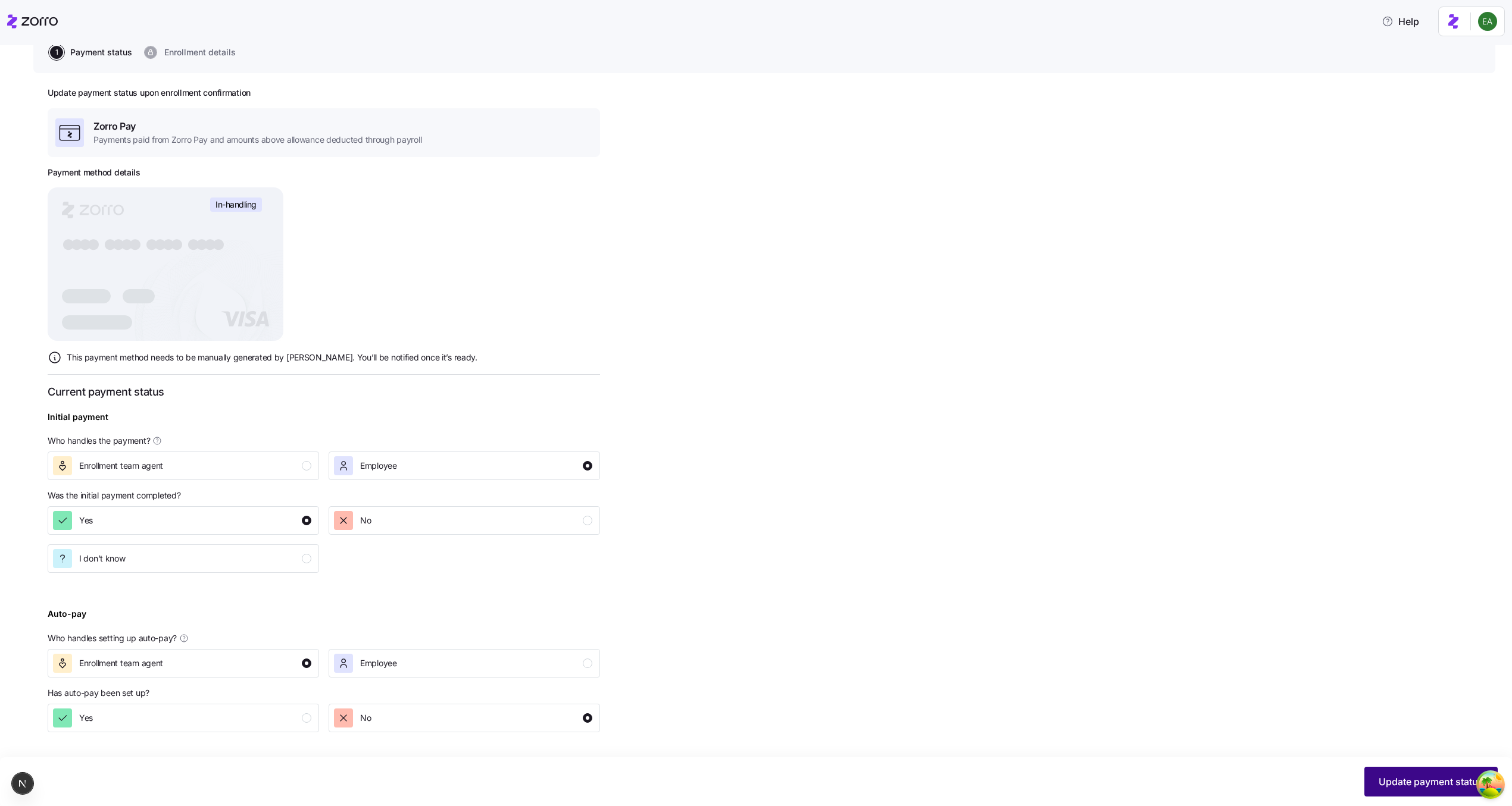
click at [1402, 772] on button "Update payment status" at bounding box center [1430, 781] width 133 height 30
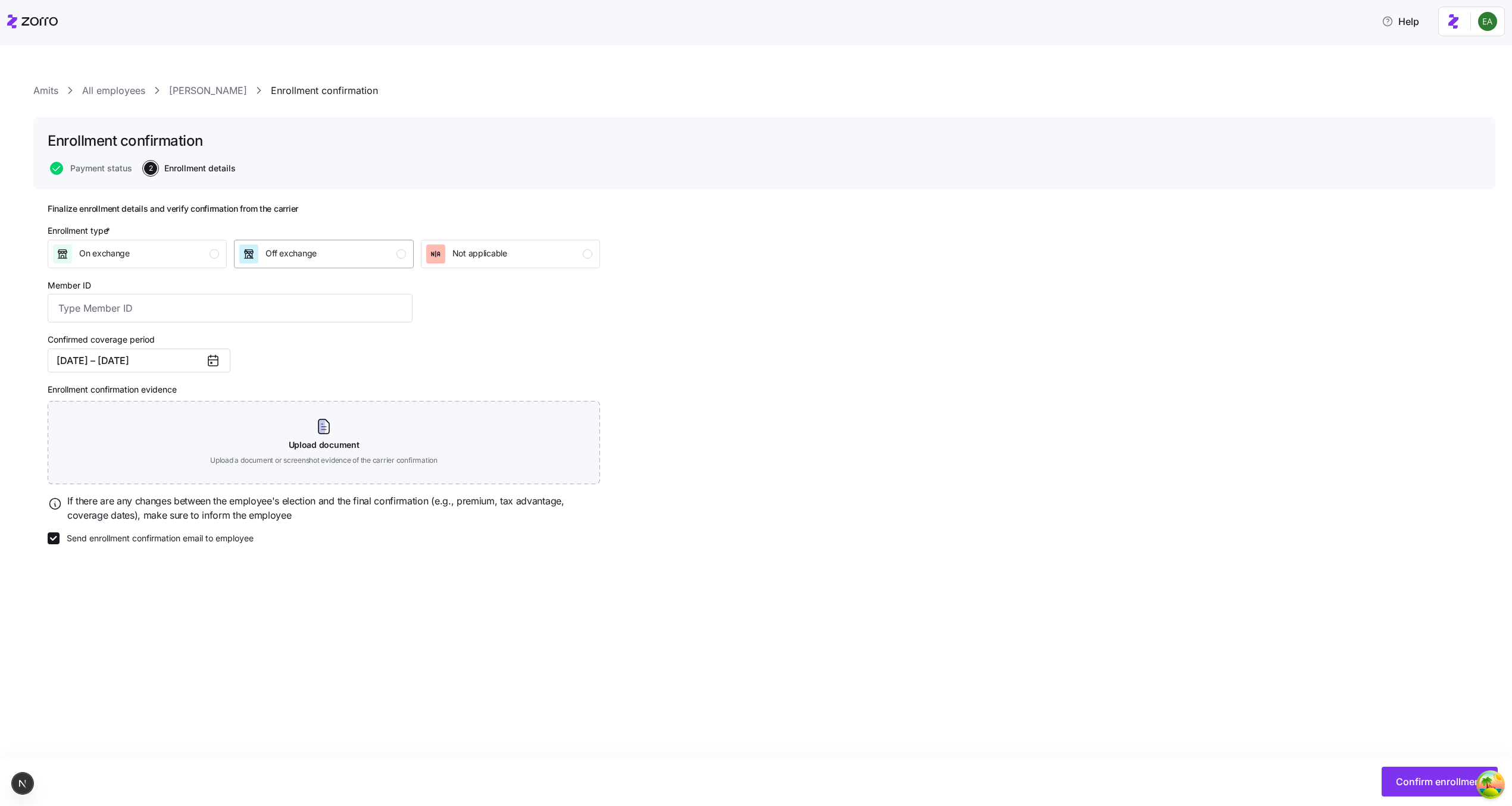
click at [329, 260] on div "Off exchange" at bounding box center [322, 253] width 166 height 19
click at [263, 298] on input "Member ID" at bounding box center [229, 308] width 365 height 29
type input "123123"
click at [514, 332] on div "Enrollment type * On exchange Off exchange Not applicable Member ID 123123 Conf…" at bounding box center [324, 384] width 562 height 330
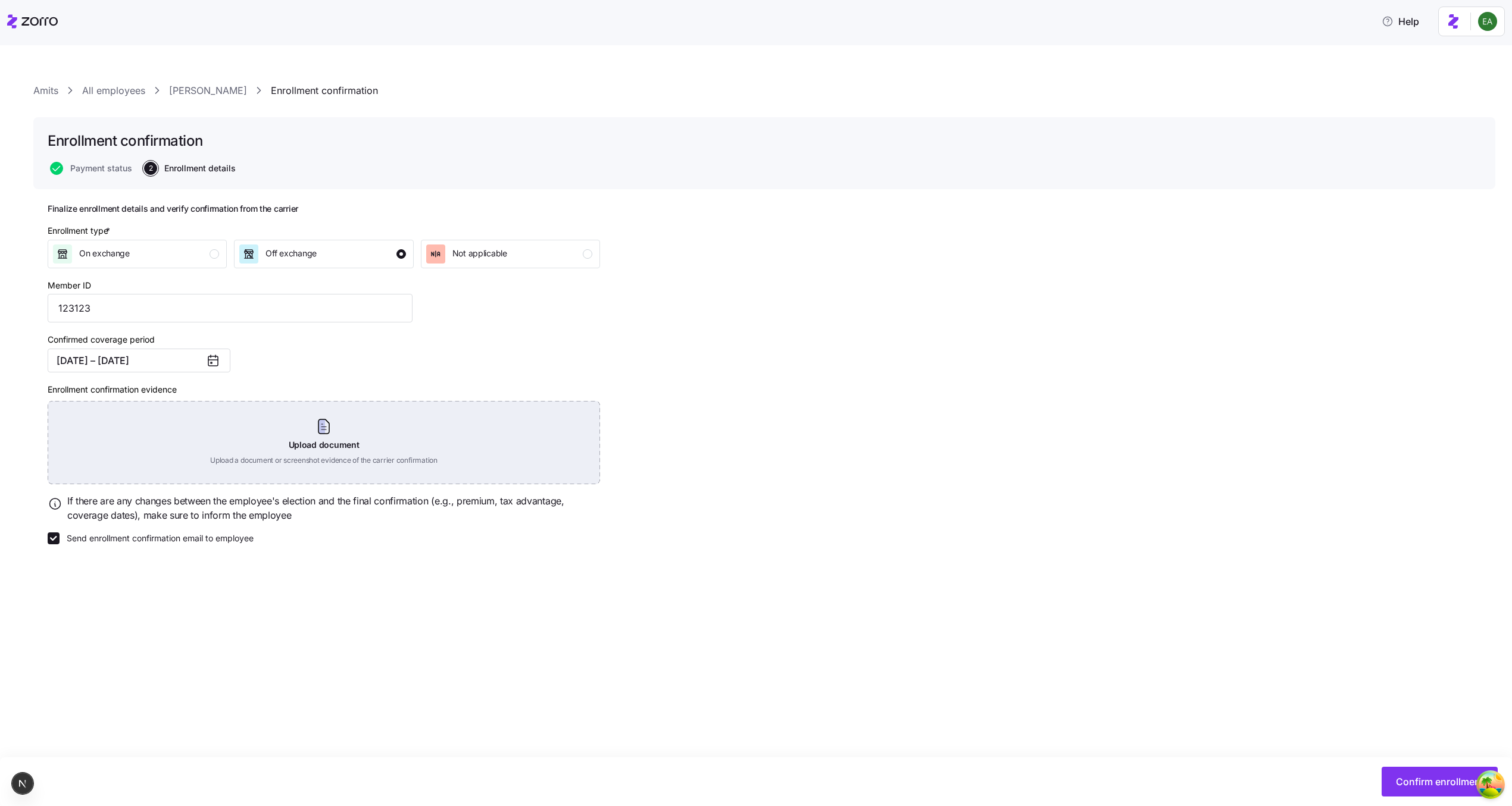
click at [426, 411] on div "Upload document Upload a document or screenshot evidence of the carrier confirm…" at bounding box center [323, 442] width 552 height 84
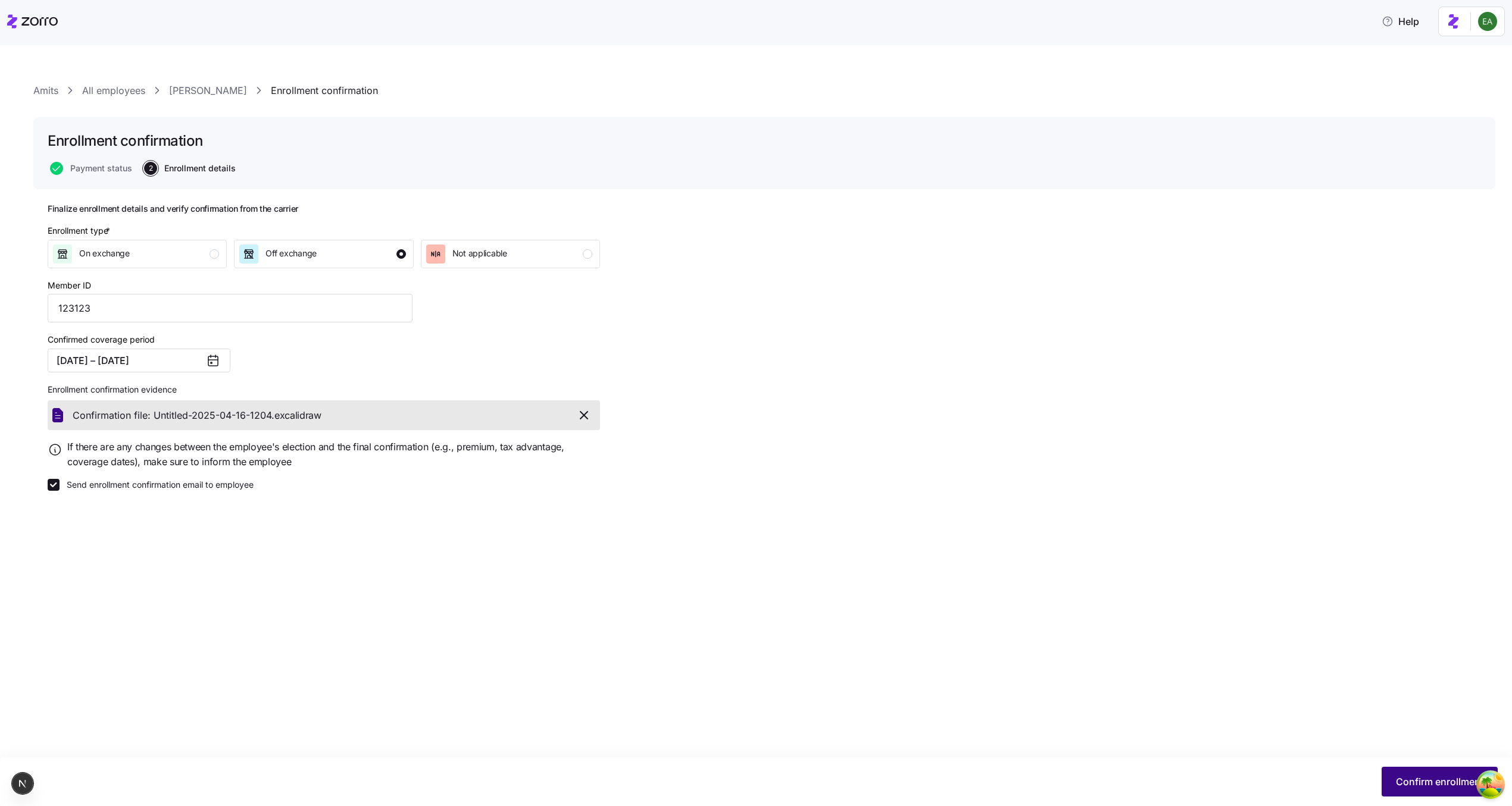
click at [1400, 767] on button "Confirm enrollment" at bounding box center [1439, 781] width 116 height 30
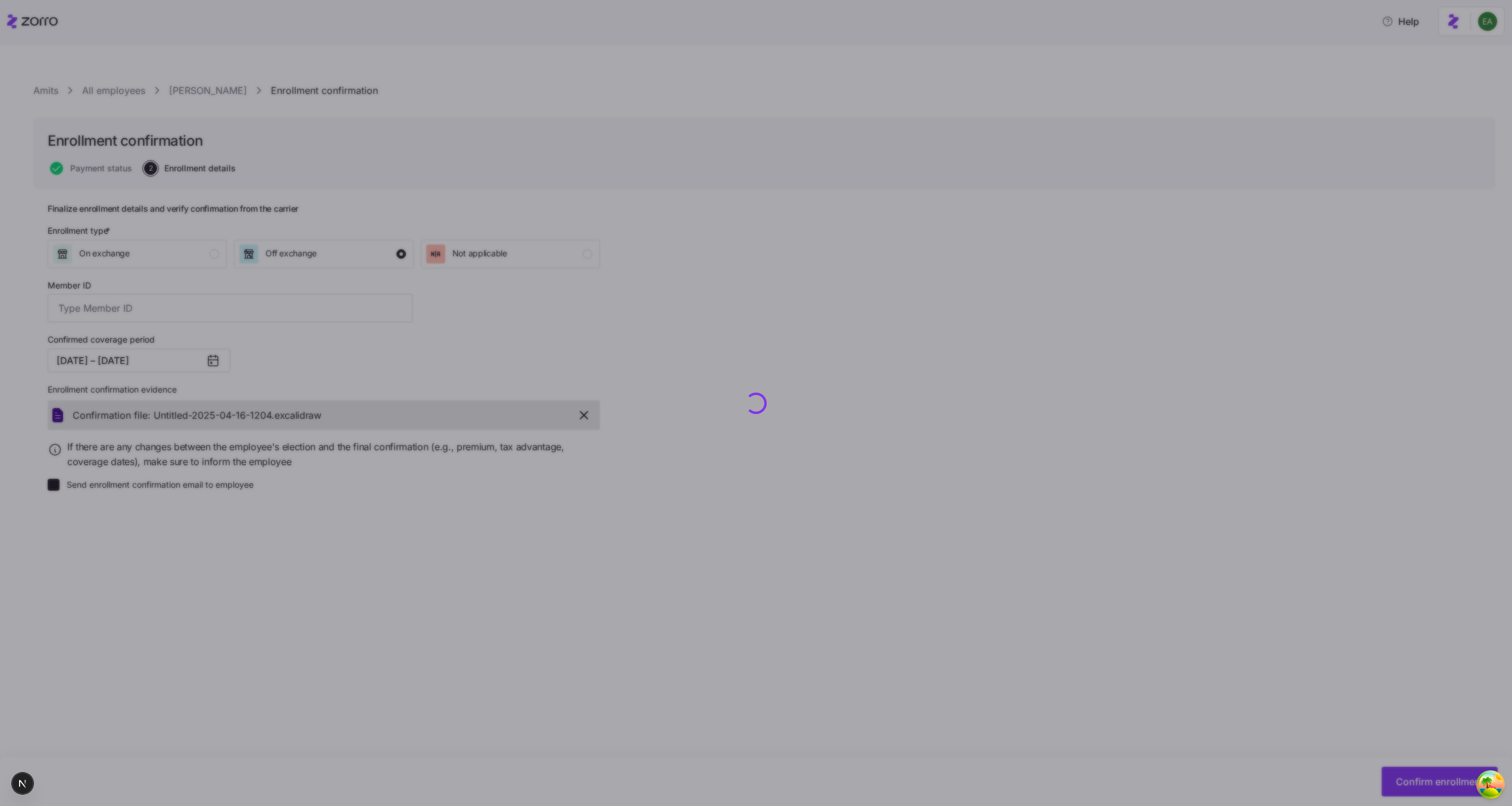
type input "123123"
checkbox input "false"
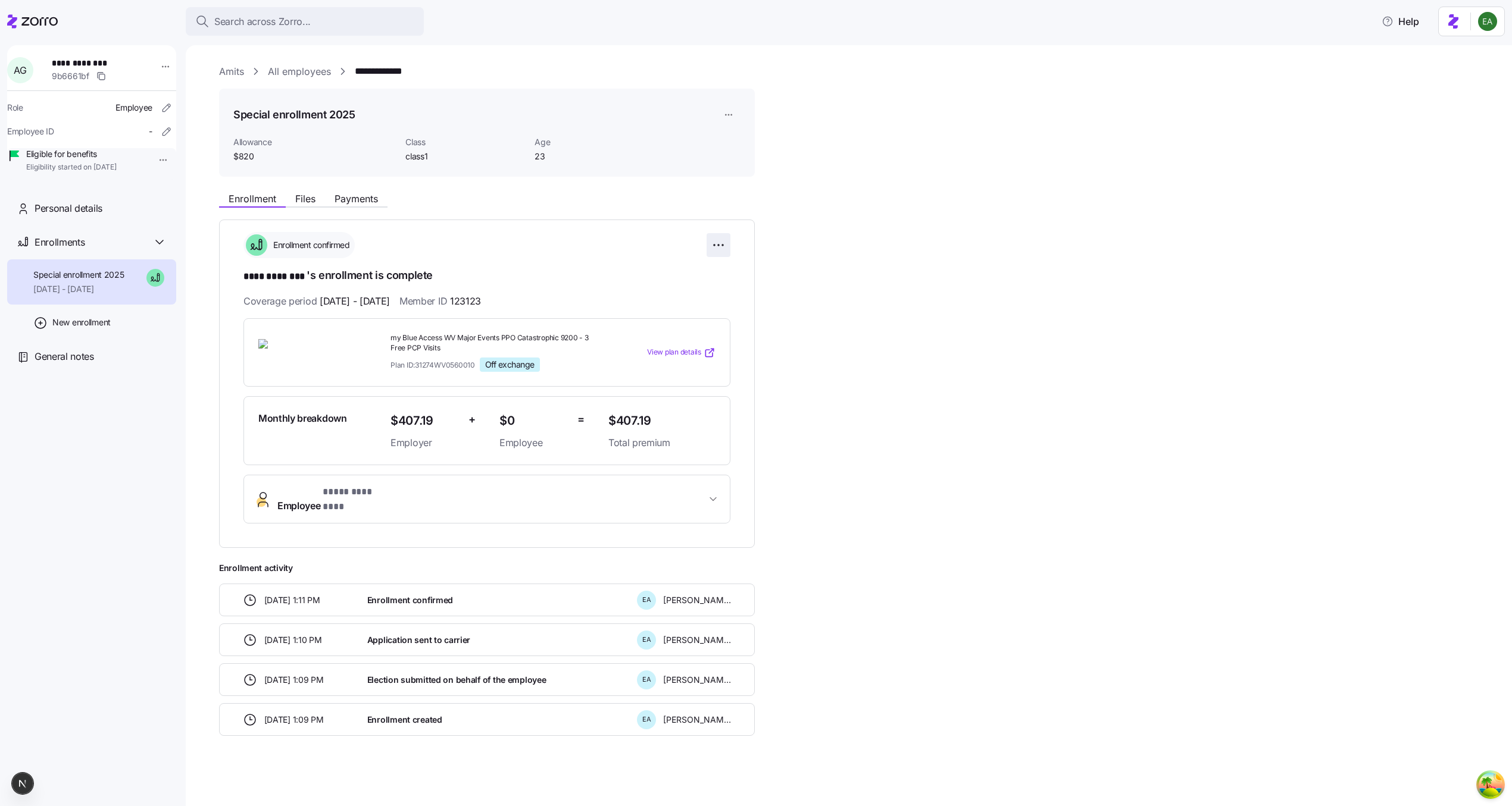
click at [723, 248] on html "**********" at bounding box center [756, 400] width 1512 height 799
click at [692, 294] on div "Change enrollment details" at bounding box center [652, 292] width 140 height 19
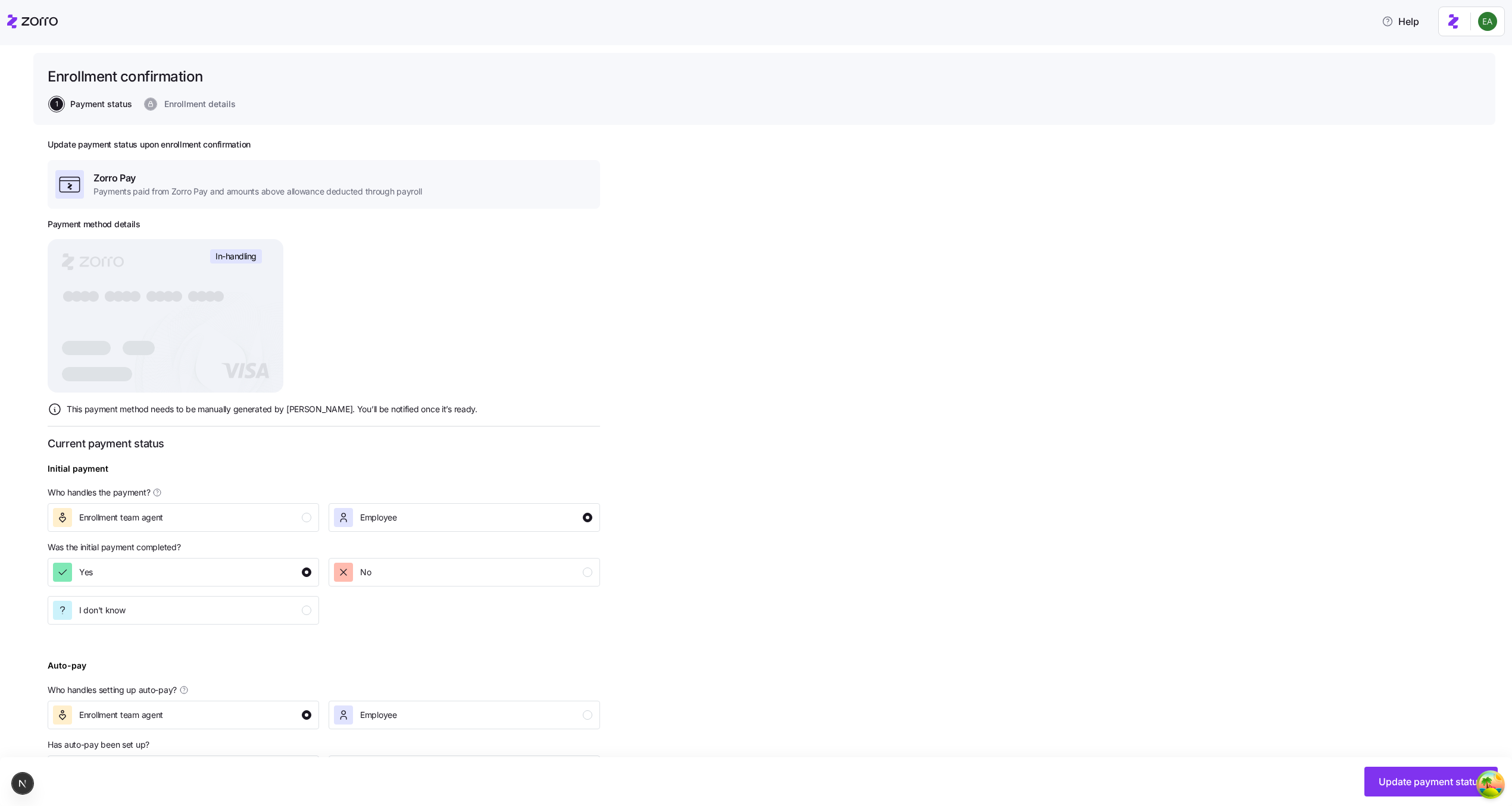
scroll to position [116, 0]
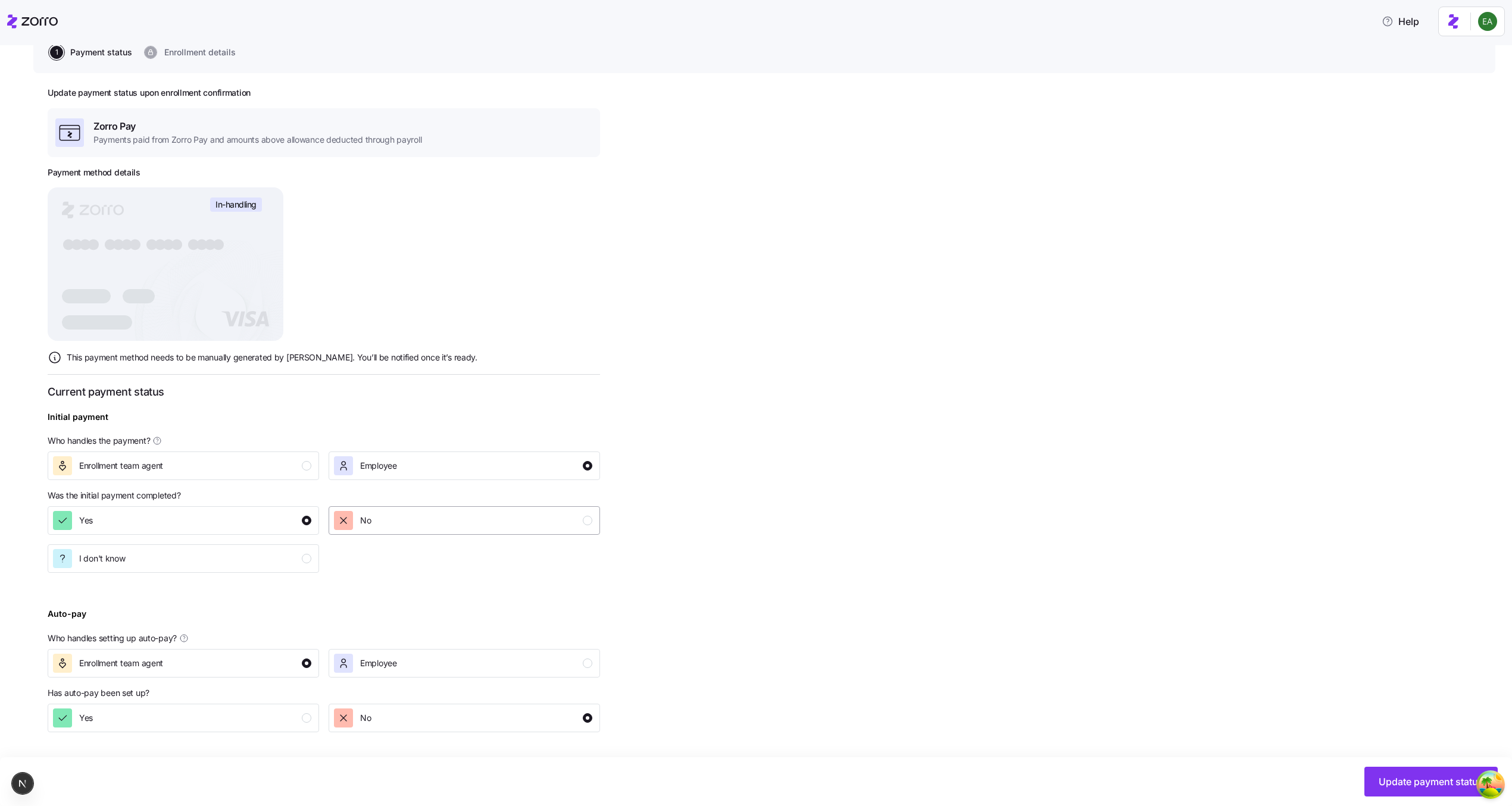
click at [401, 513] on div "No" at bounding box center [463, 520] width 258 height 19
click at [160, 715] on div "Yes" at bounding box center [182, 717] width 258 height 19
click at [1391, 775] on span "Update payment status" at bounding box center [1430, 781] width 104 height 15
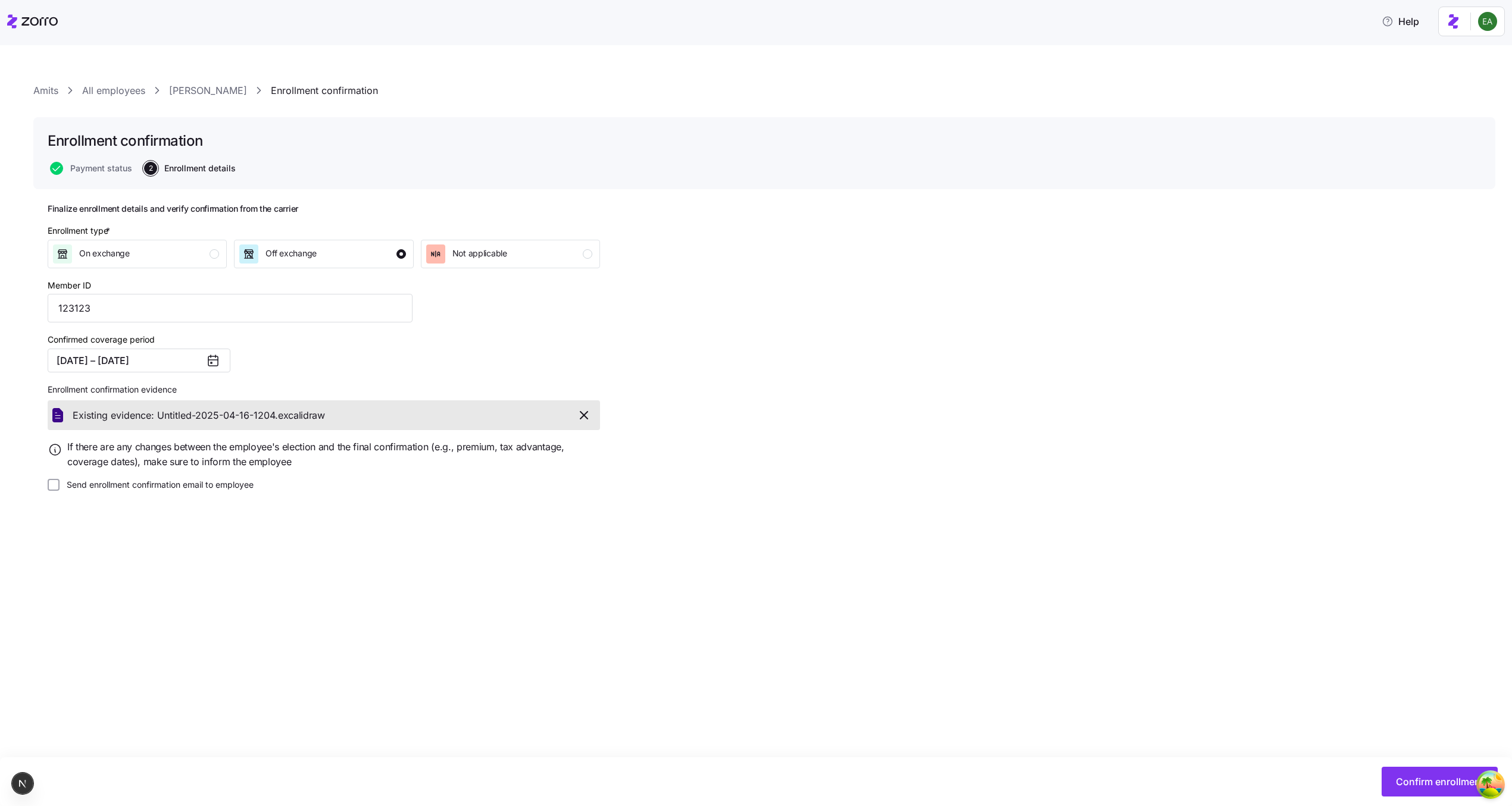
click at [178, 480] on label "Send enrollment confirmation email to employee" at bounding box center [156, 485] width 194 height 12
click at [59, 480] on input "Send enrollment confirmation email to employee" at bounding box center [53, 485] width 12 height 12
click at [153, 498] on div "Finalize enrollment details and verify confirmation from the carrier Enrollment…" at bounding box center [764, 377] width 1433 height 346
click at [141, 485] on label "Send enrollment confirmation email to employee" at bounding box center [156, 485] width 194 height 12
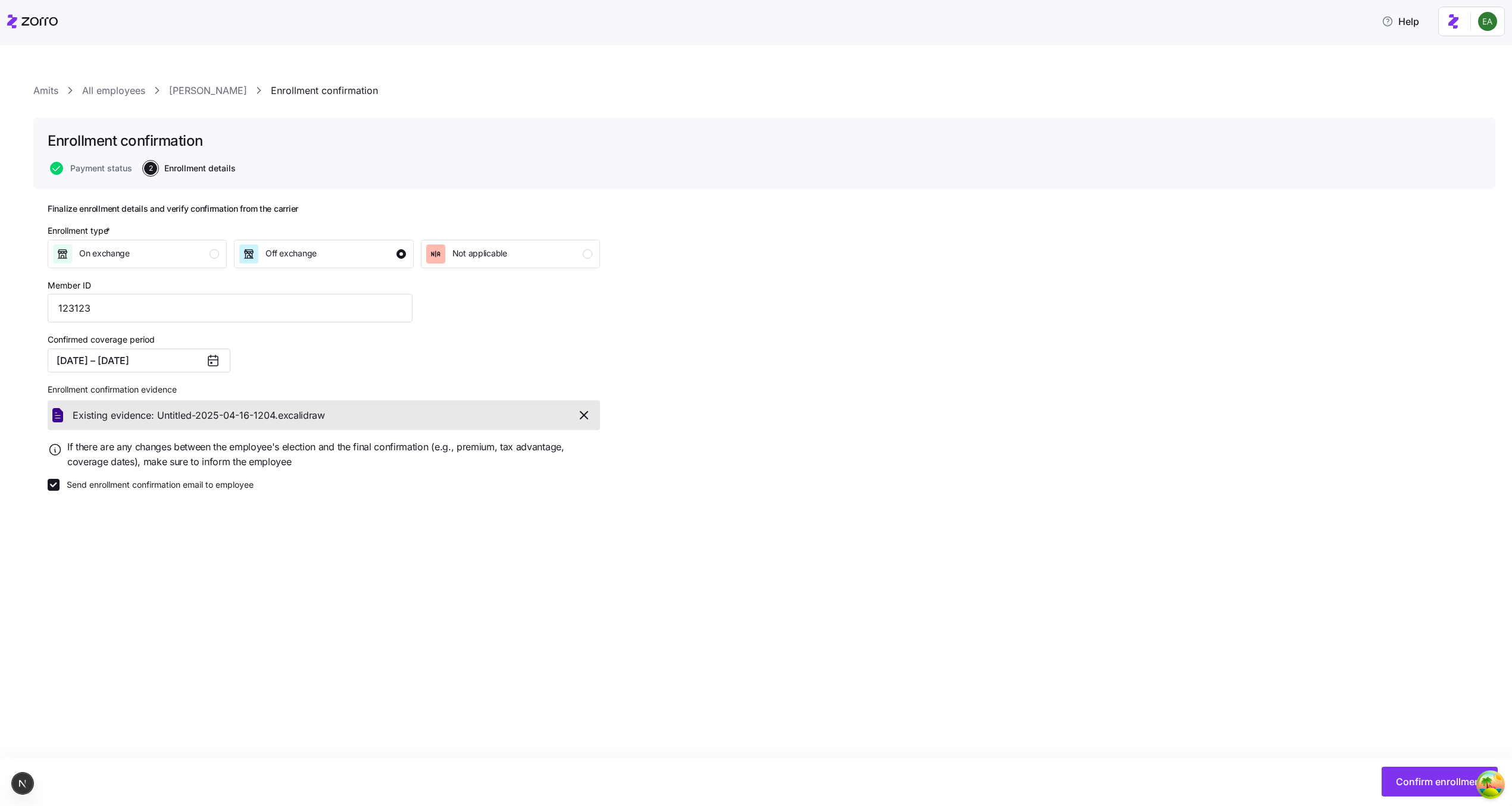
click at [59, 485] on input "Send enrollment confirmation email to employee" at bounding box center [53, 485] width 12 height 12
checkbox input "false"
click at [1416, 773] on button "Confirm enrollment" at bounding box center [1439, 781] width 116 height 30
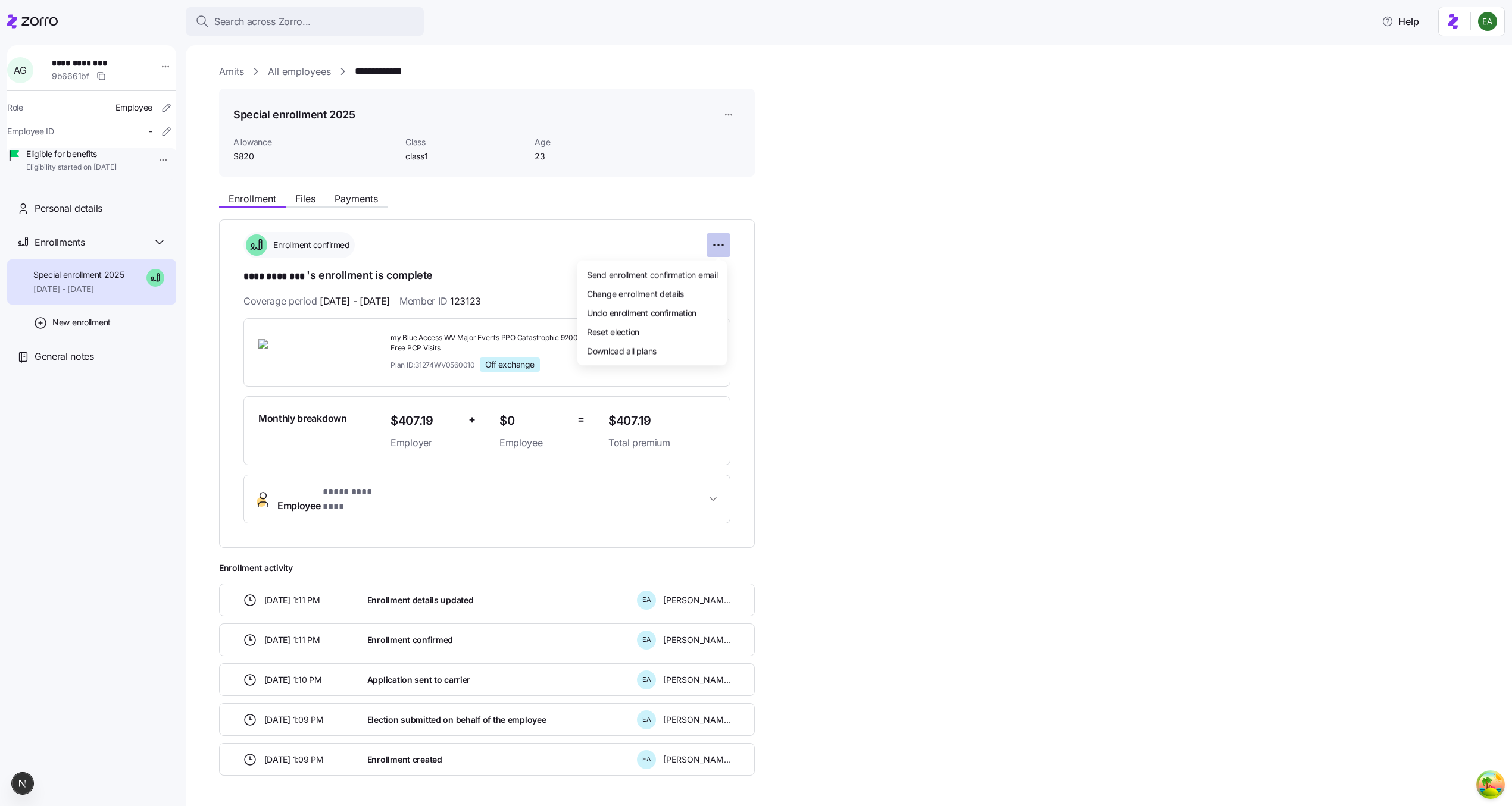
click at [726, 237] on html "**********" at bounding box center [756, 400] width 1512 height 799
click at [696, 294] on div "Change enrollment details" at bounding box center [652, 292] width 140 height 19
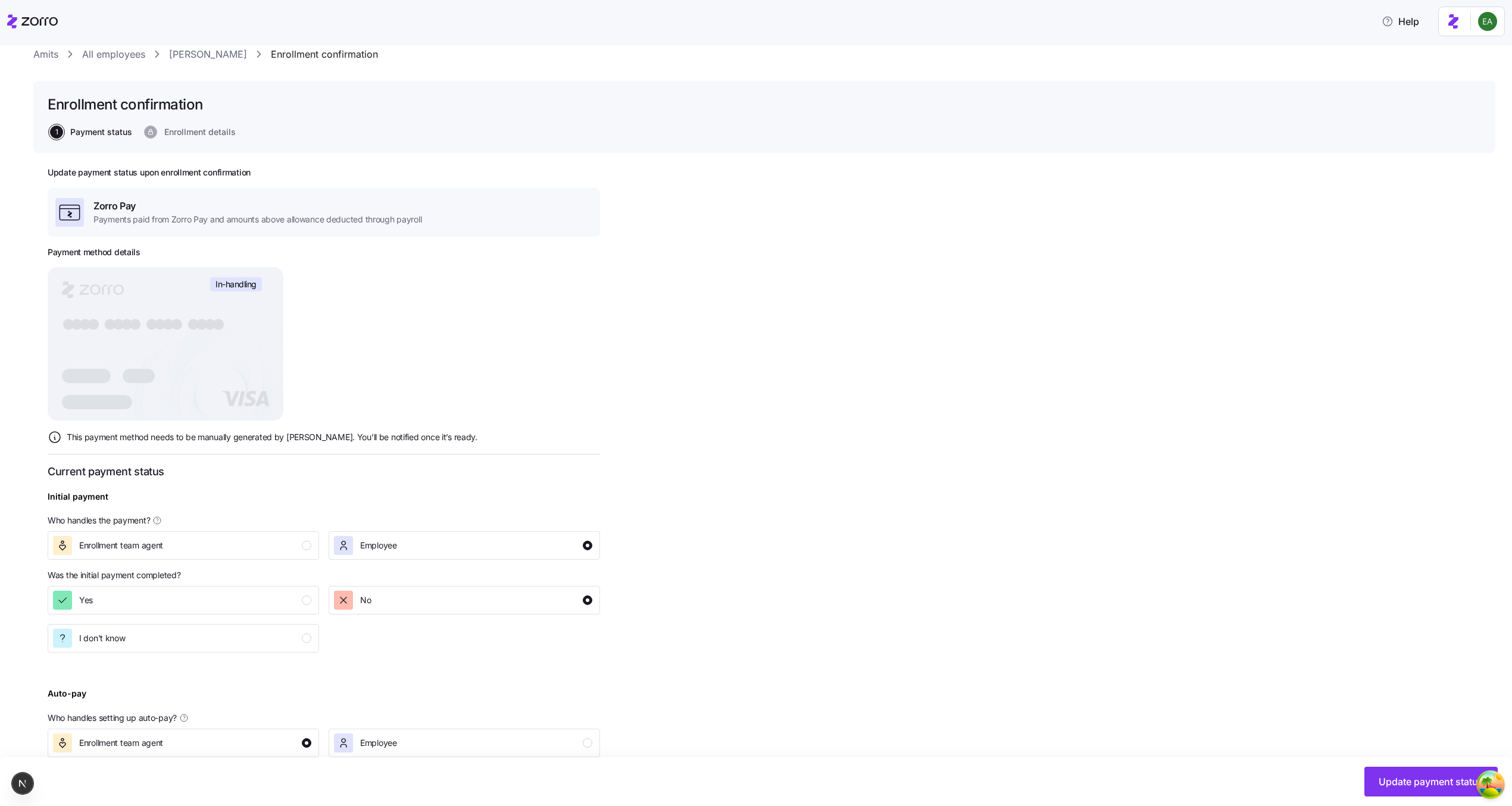
scroll to position [116, 0]
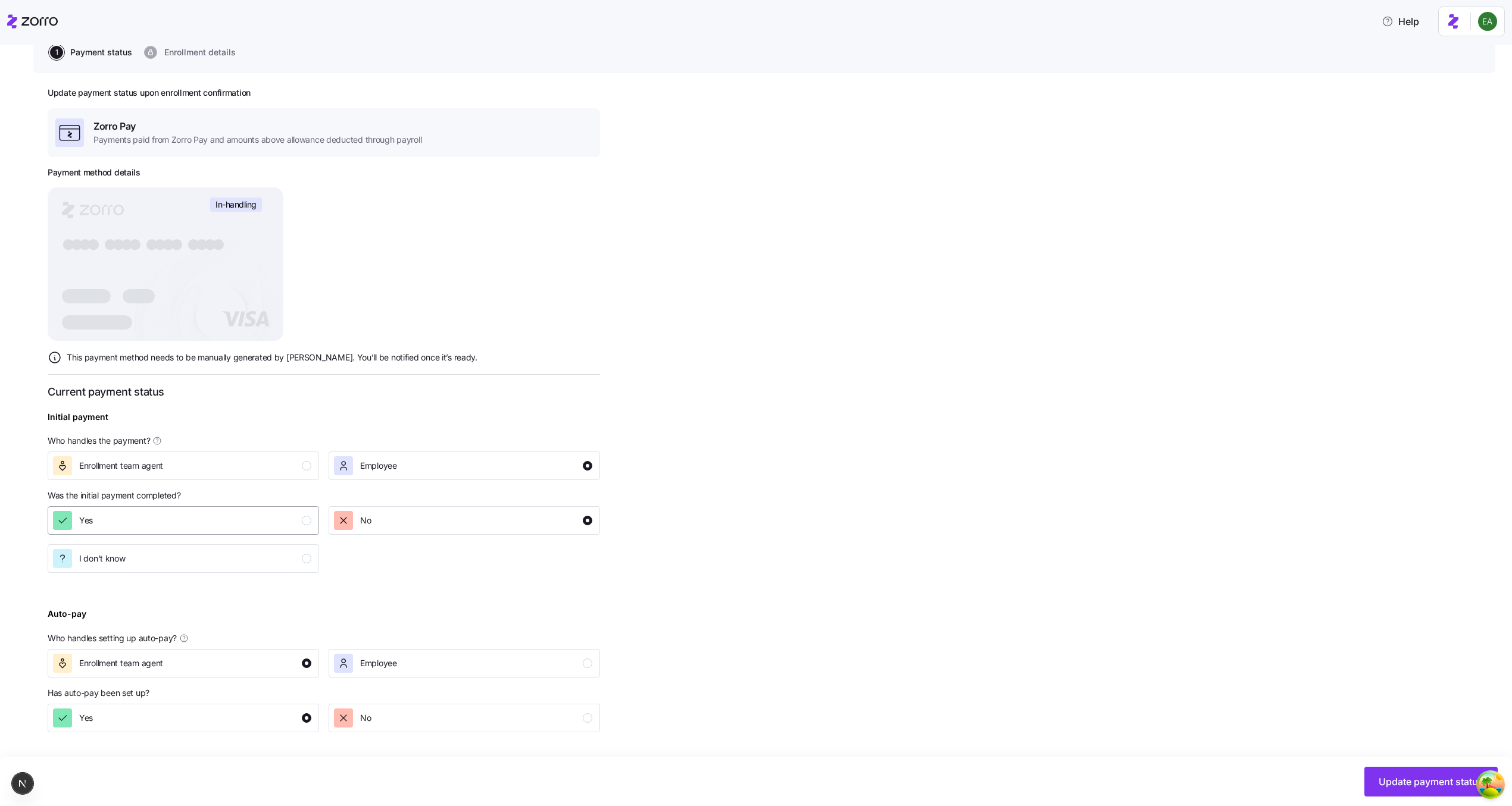
click at [195, 521] on div "Yes" at bounding box center [182, 520] width 258 height 19
click at [169, 465] on div "Enrollment team agent" at bounding box center [182, 465] width 258 height 19
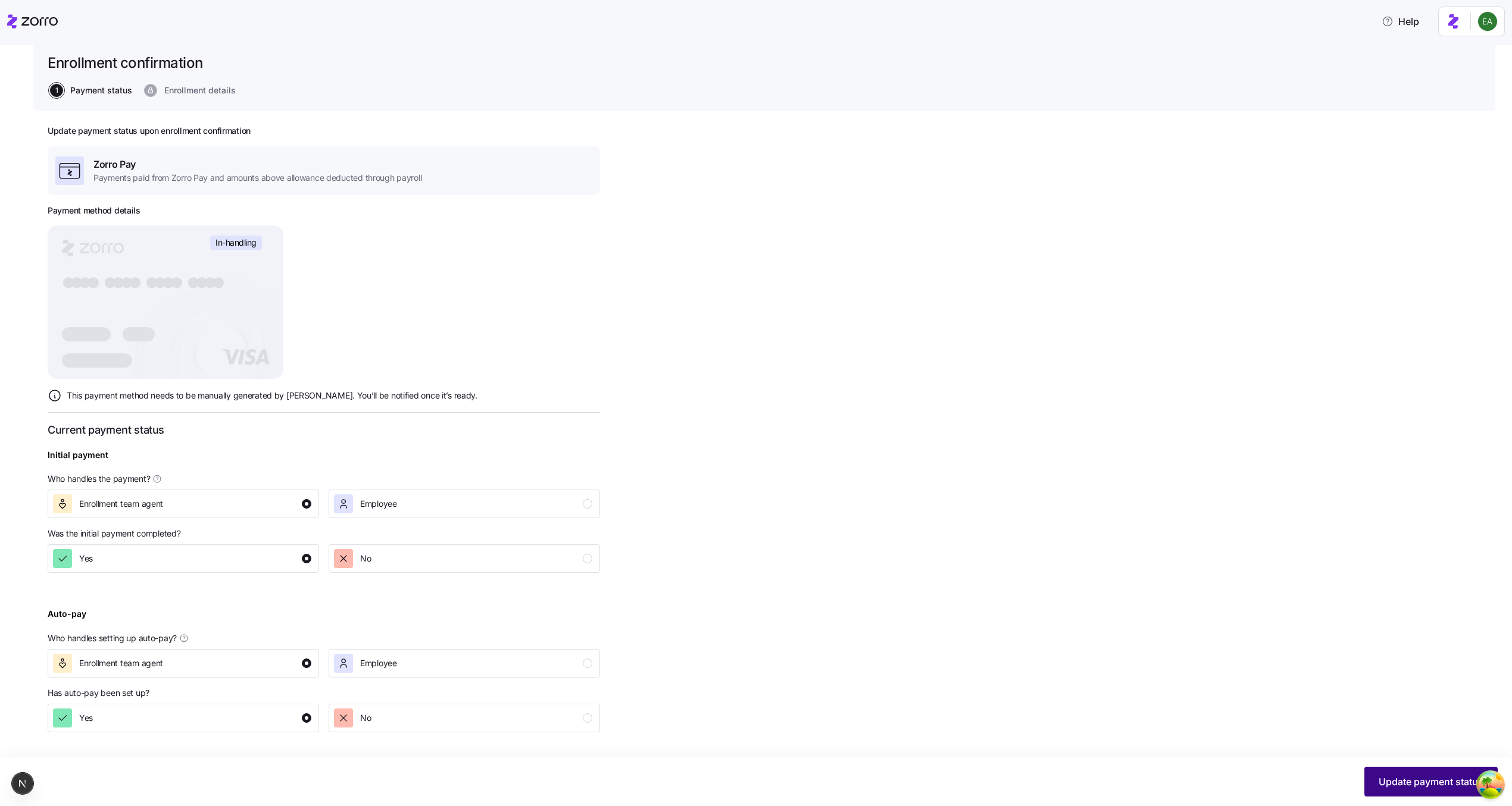
click at [1410, 790] on button "Update payment status" at bounding box center [1430, 781] width 133 height 30
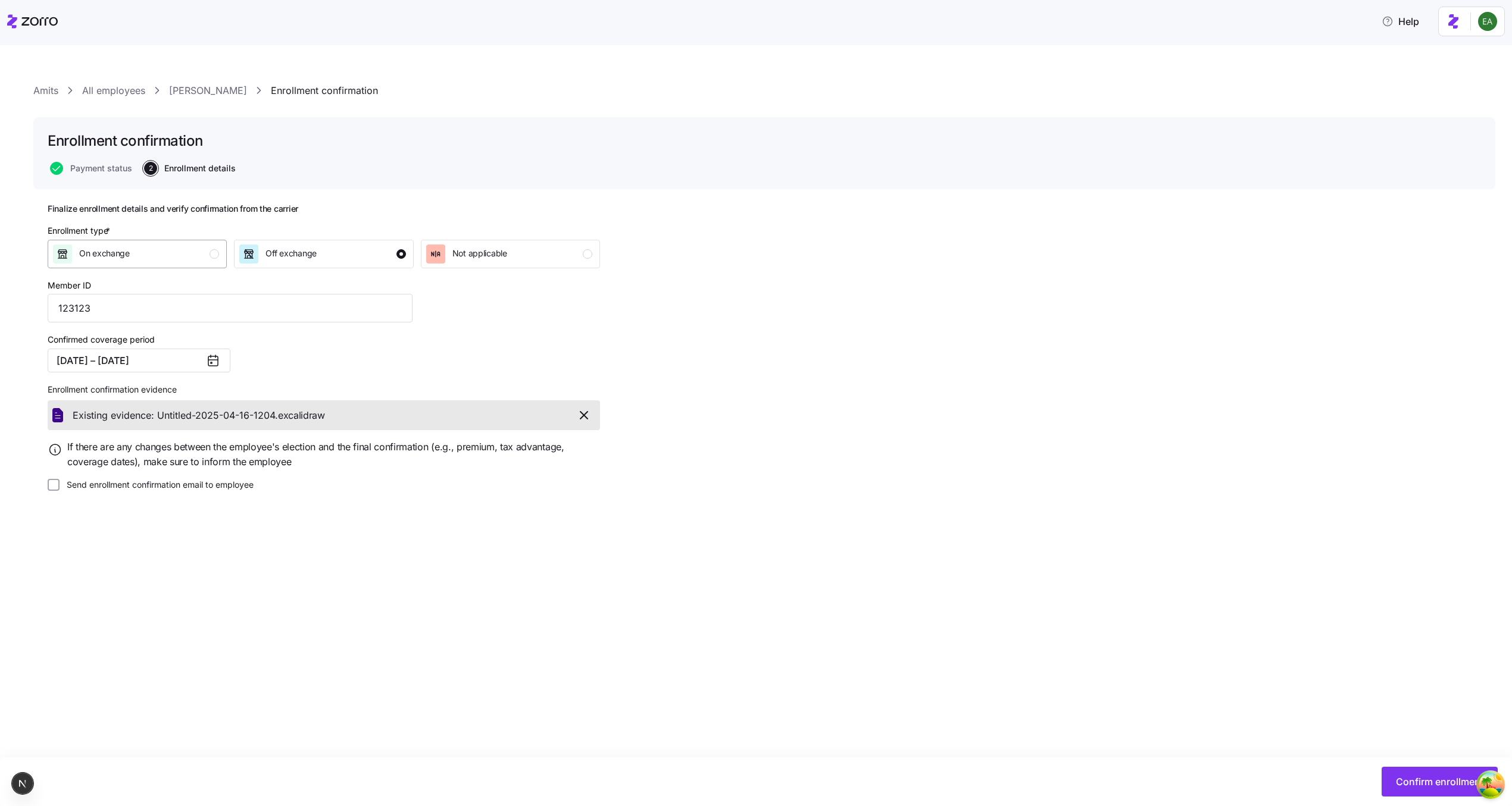
click at [111, 258] on span "On exchange" at bounding box center [103, 254] width 50 height 12
click at [586, 418] on icon "button" at bounding box center [584, 415] width 15 height 15
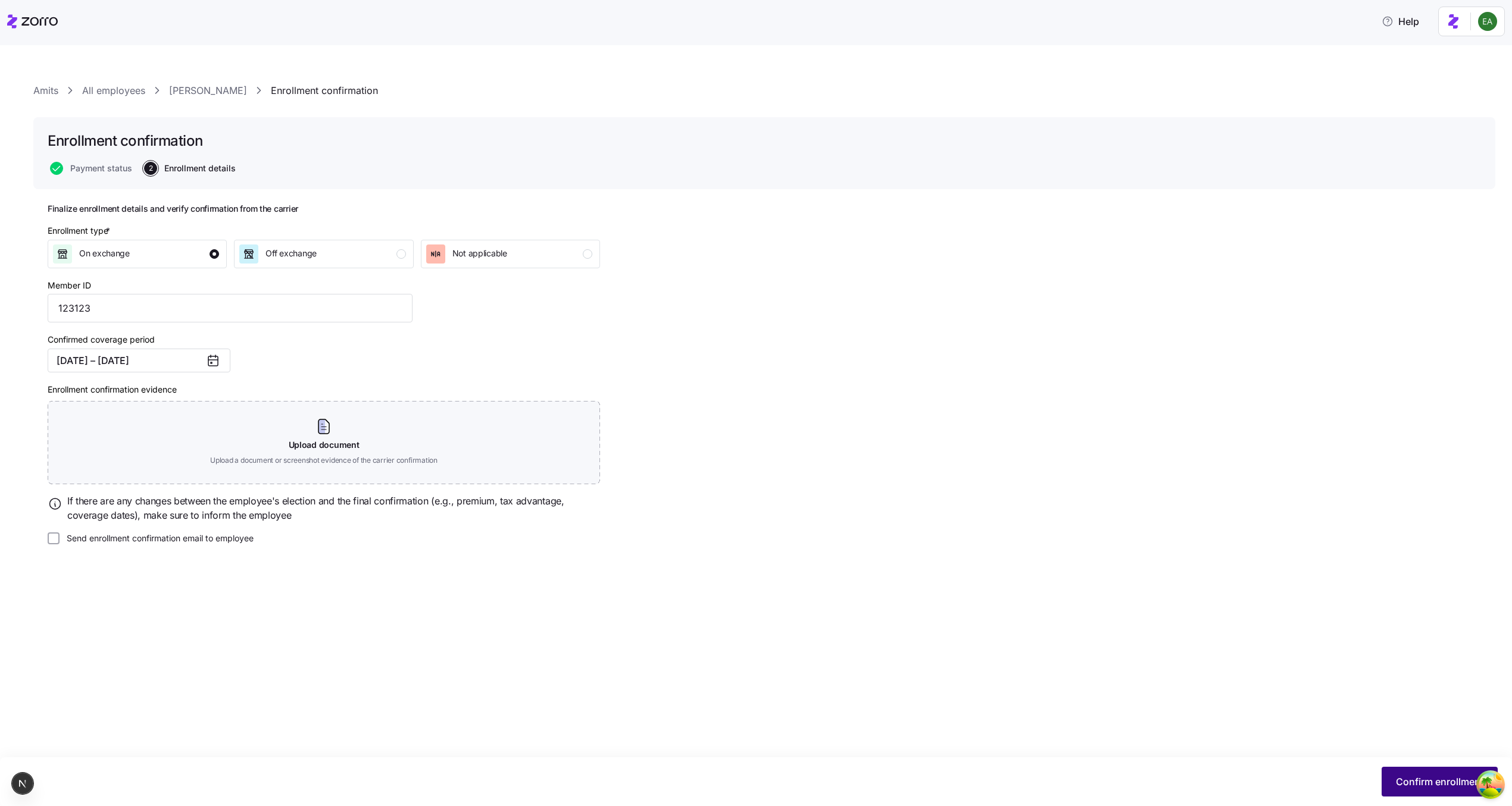
click at [1422, 780] on span "Confirm enrollment" at bounding box center [1439, 781] width 88 height 15
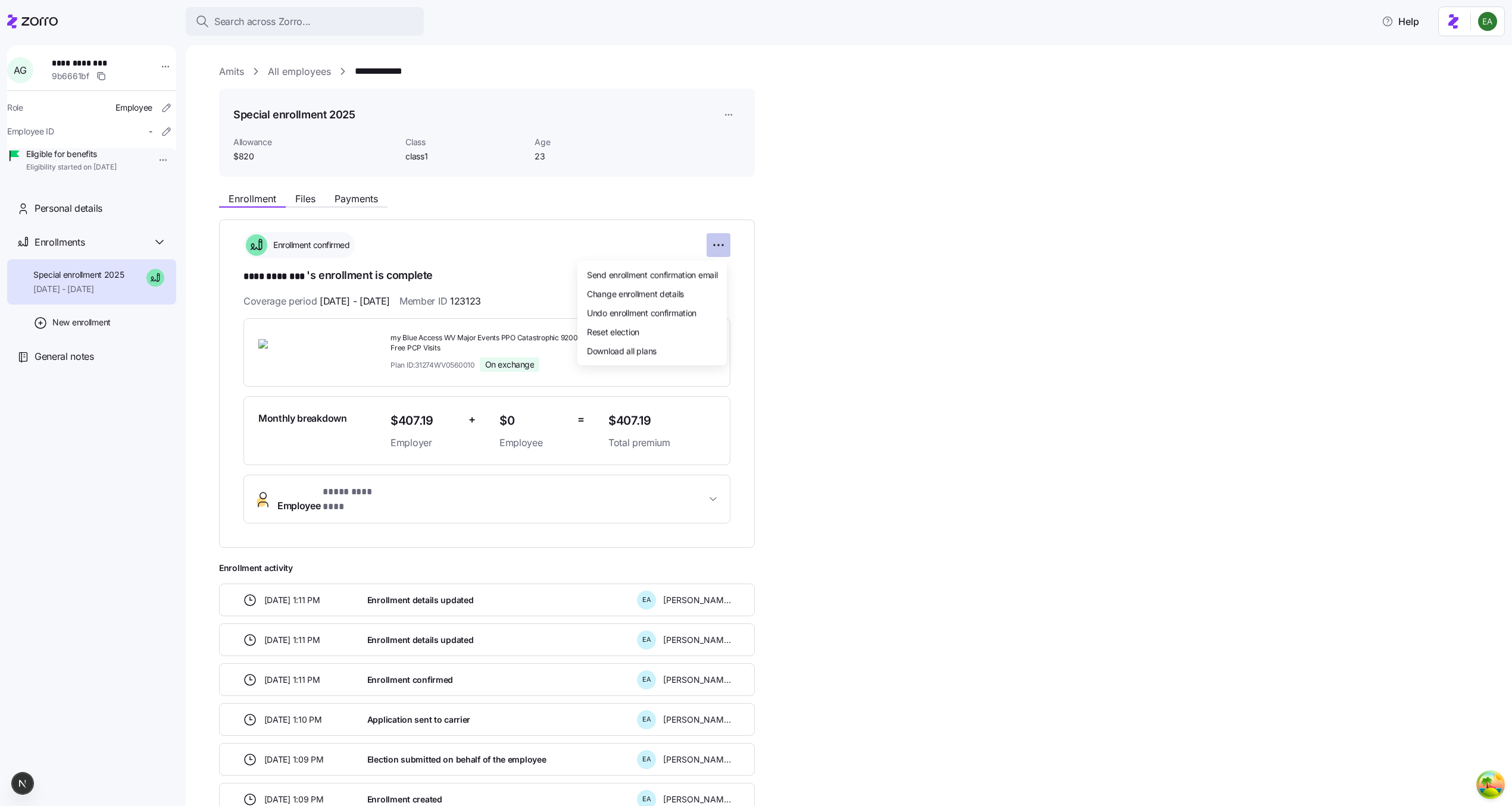
click at [721, 238] on html "**********" at bounding box center [756, 400] width 1512 height 799
click at [695, 284] on div "Change enrollment details" at bounding box center [652, 292] width 140 height 19
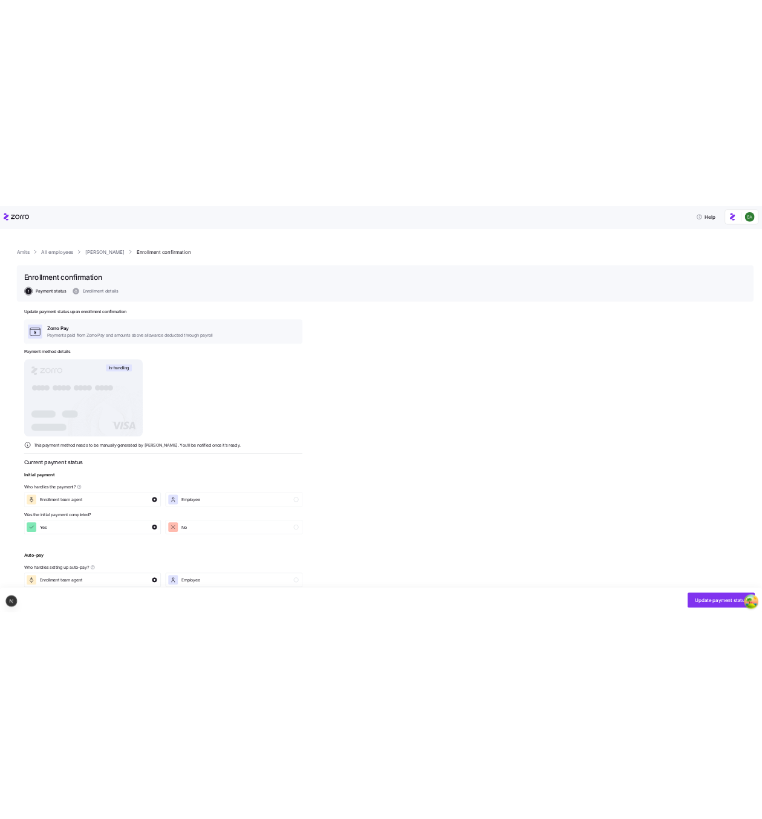
scroll to position [79, 0]
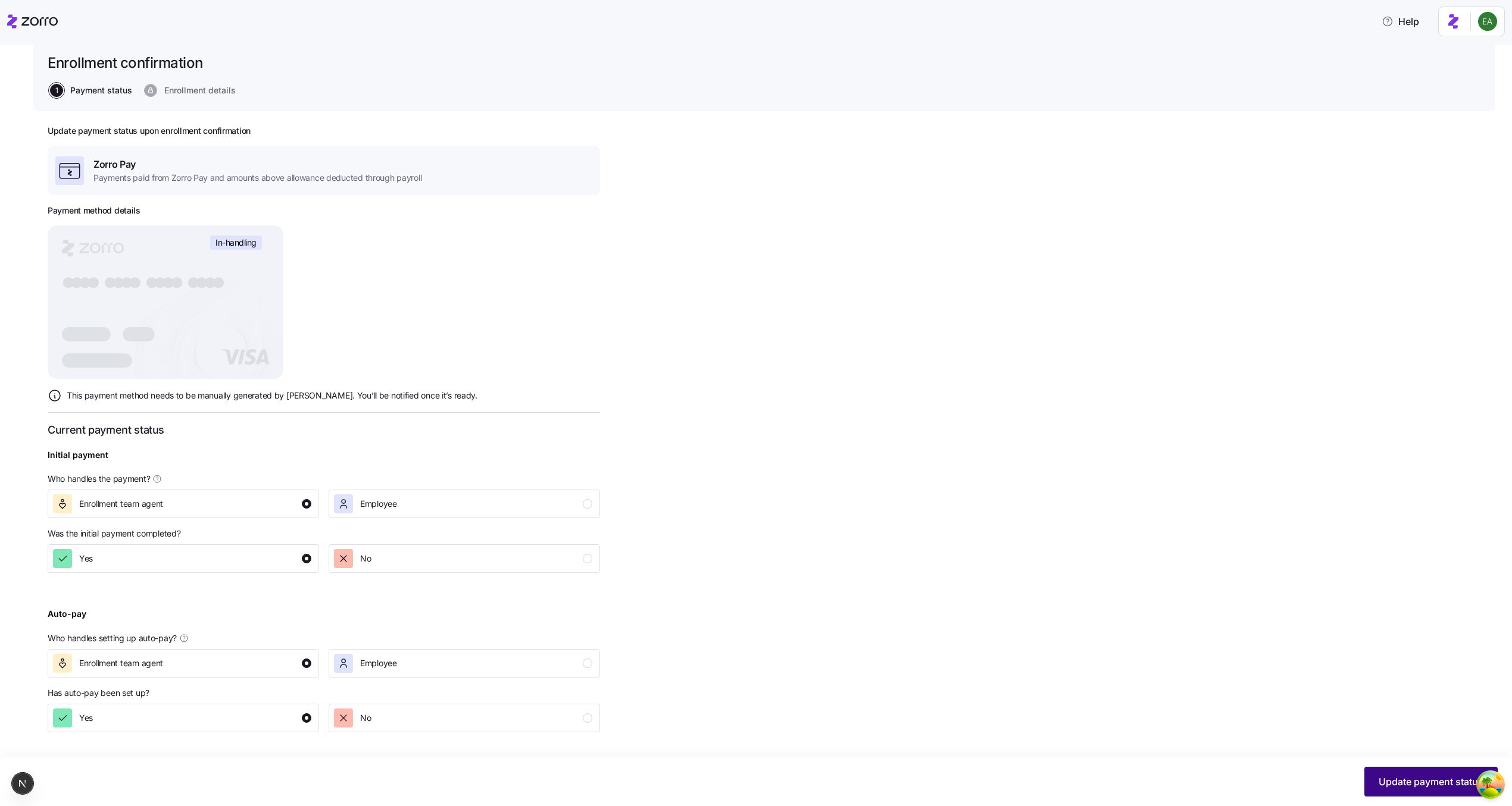
click at [1407, 778] on span "Update payment status" at bounding box center [1430, 781] width 104 height 15
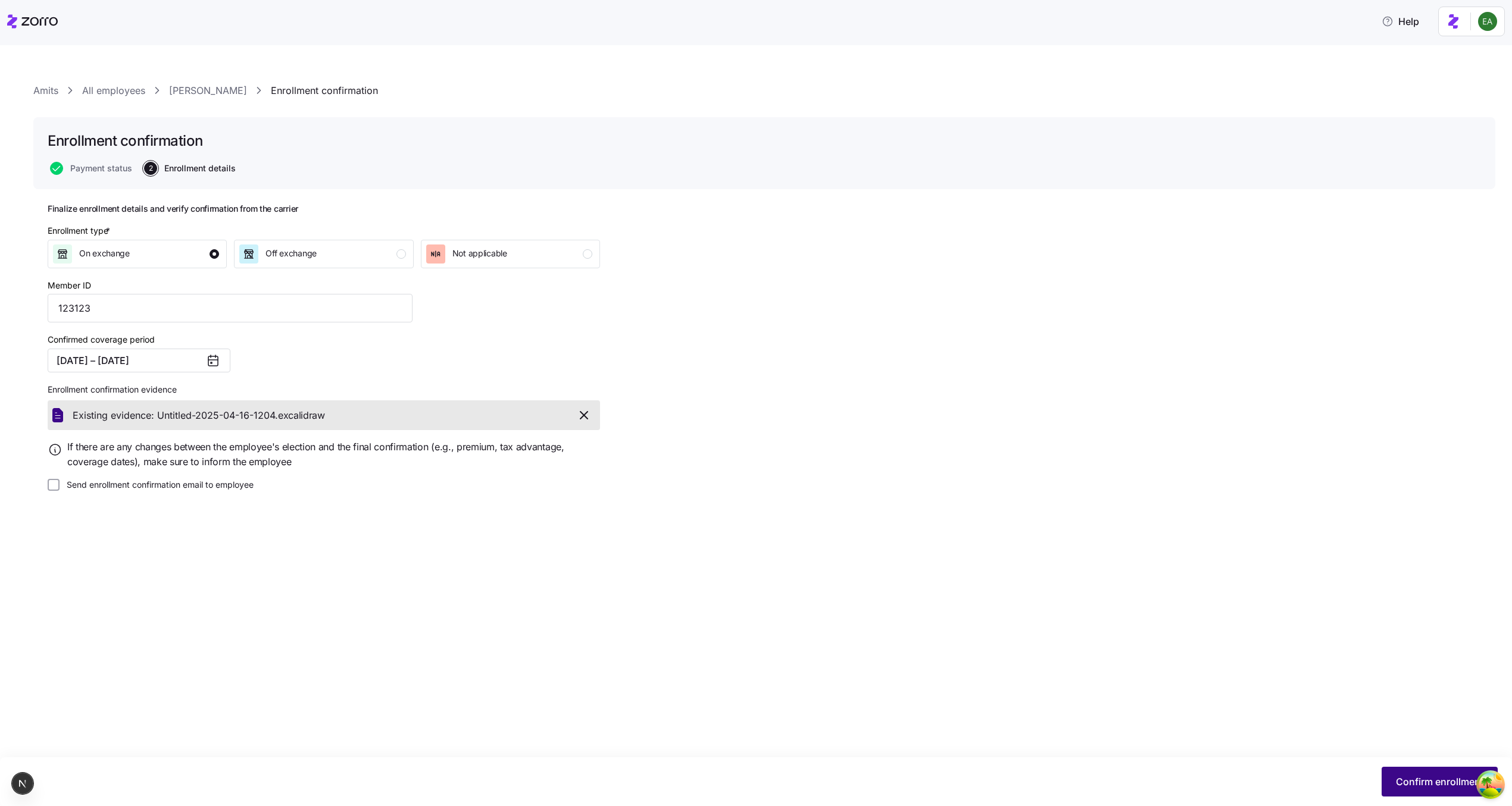
click at [1430, 778] on span "Confirm enrollment" at bounding box center [1439, 781] width 88 height 15
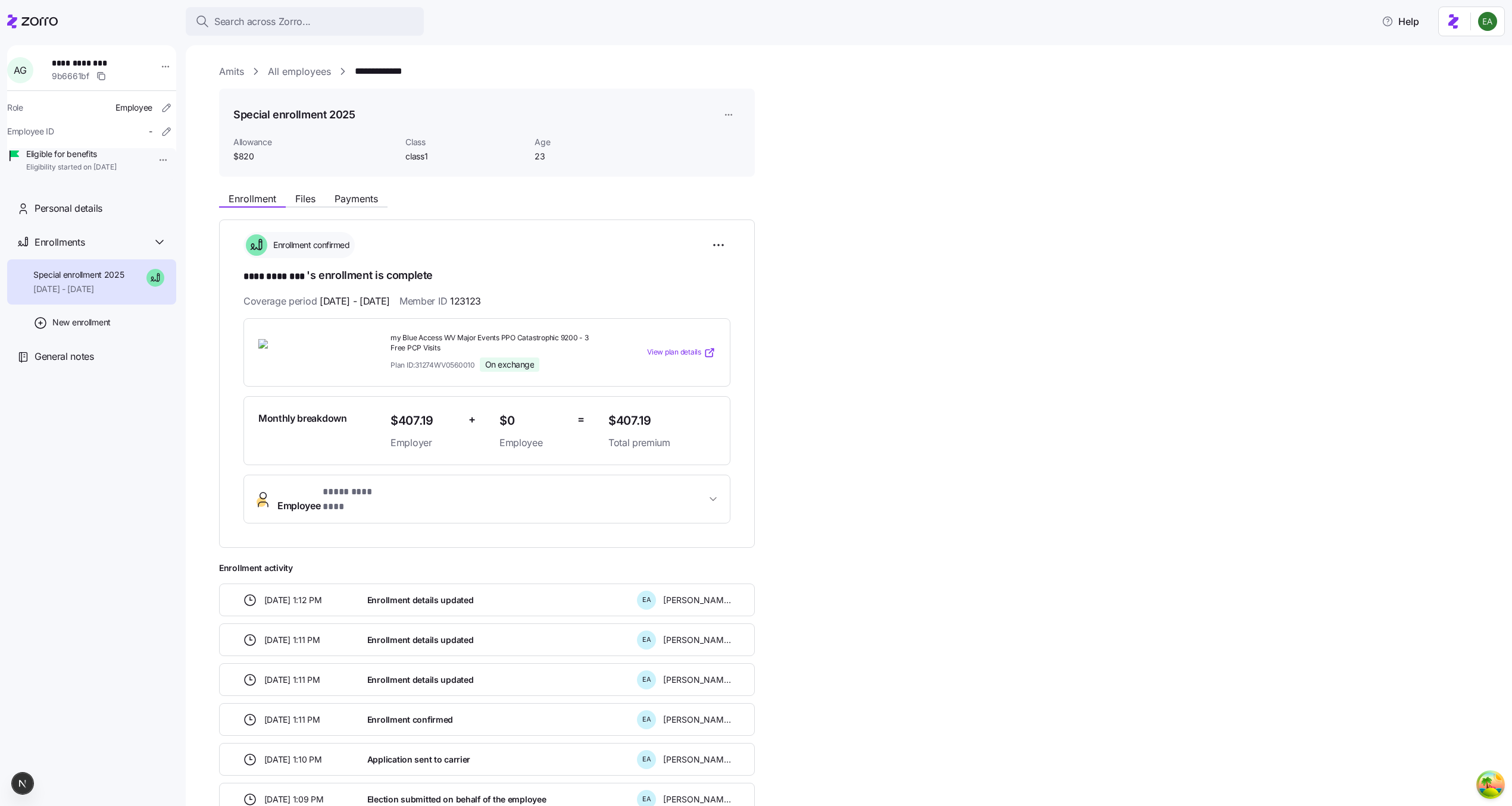
click at [1078, 363] on div "**********" at bounding box center [856, 521] width 1276 height 669
click at [841, 160] on div "**********" at bounding box center [856, 488] width 1276 height 848
